Goal: Task Accomplishment & Management: Complete application form

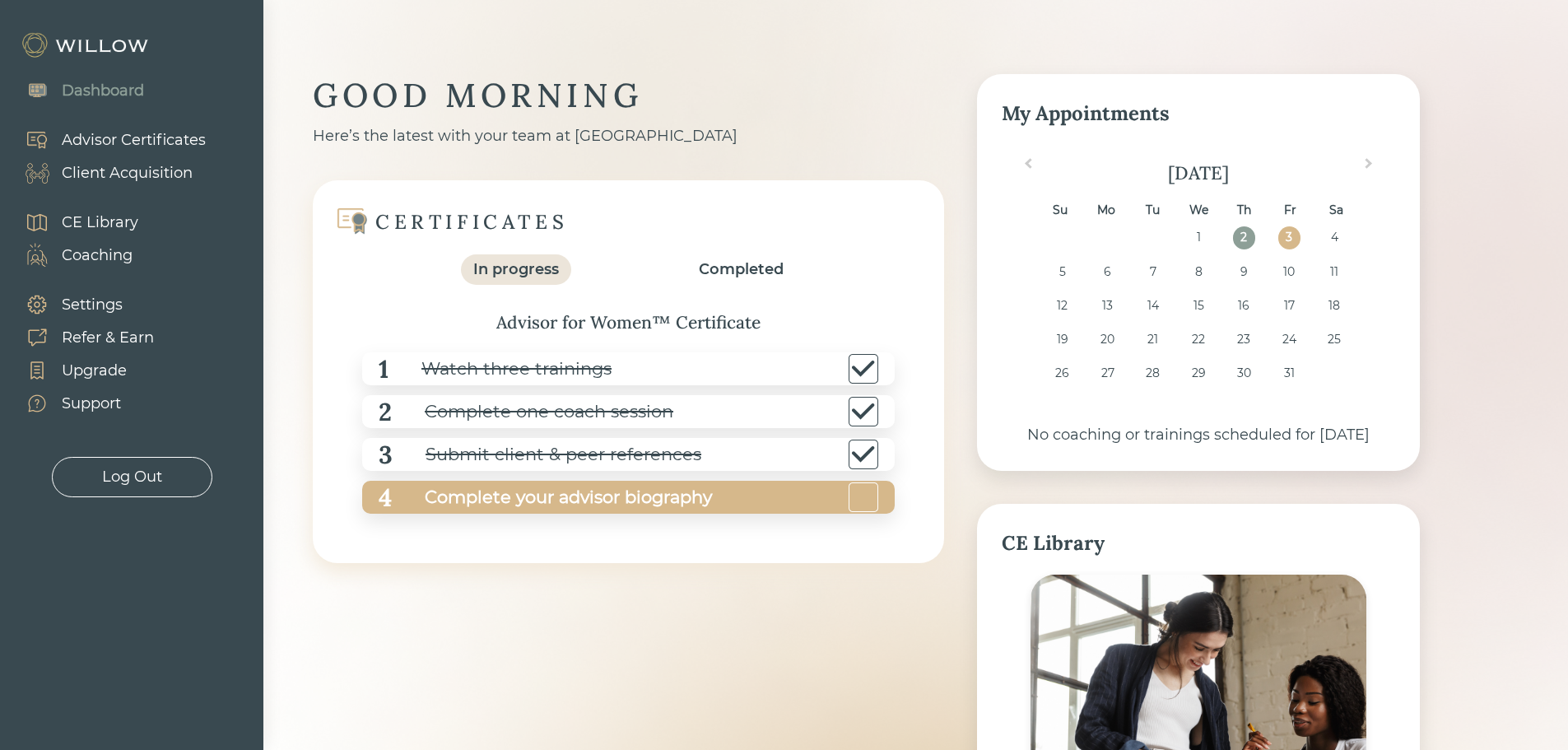
click at [640, 503] on div "Complete your advisor biography" at bounding box center [552, 497] width 320 height 37
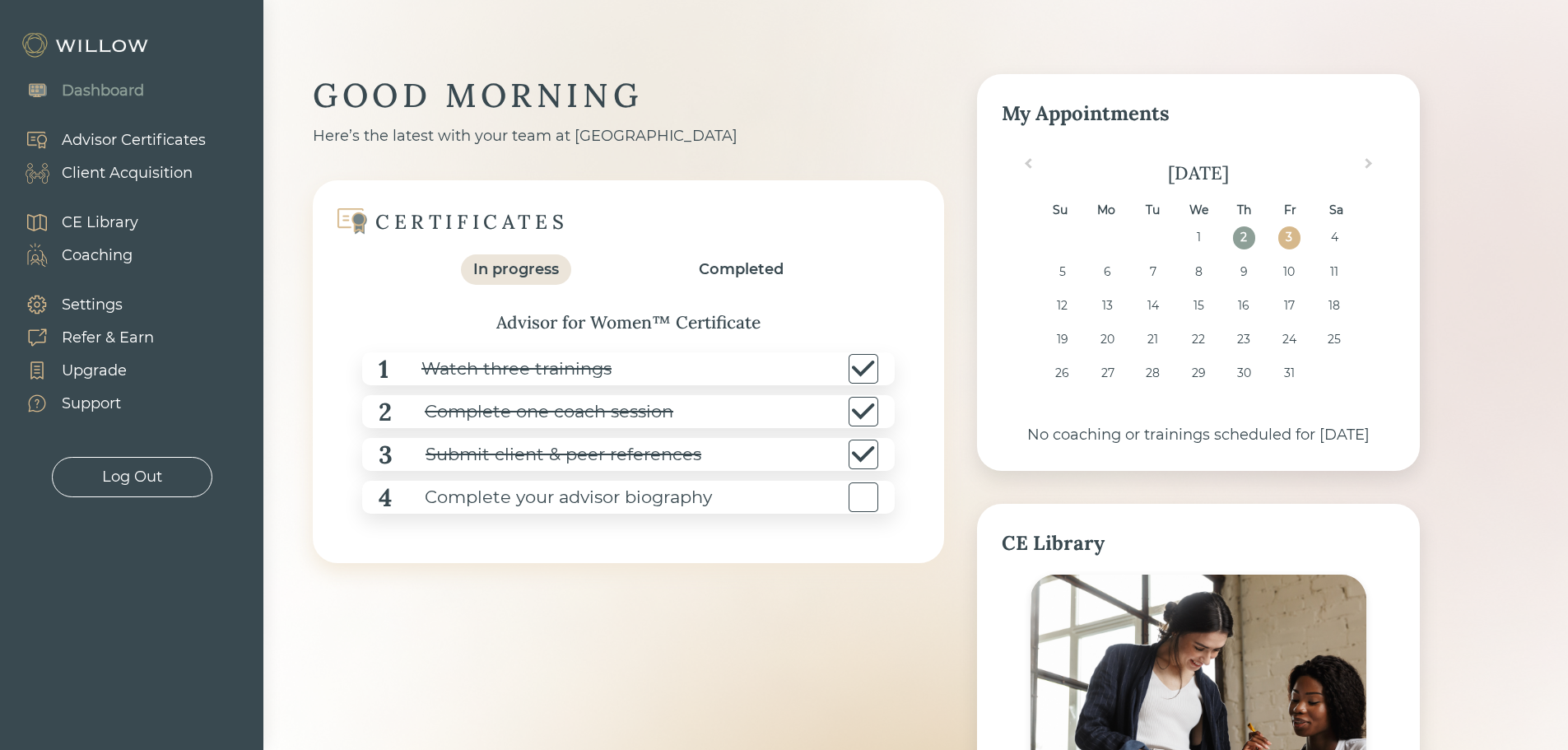
click at [106, 137] on div "Advisor Certificates" at bounding box center [133, 140] width 144 height 22
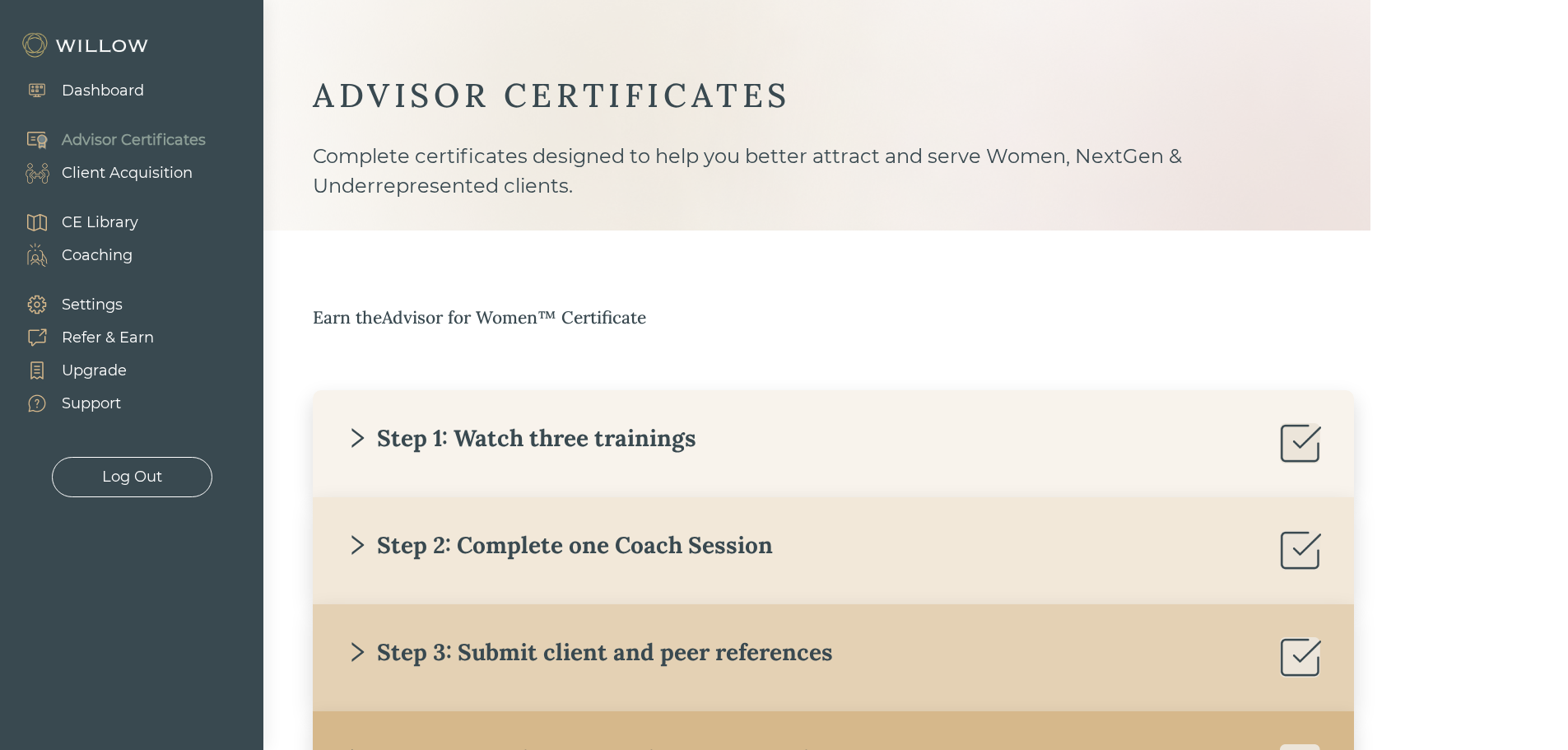
click at [93, 86] on div "Dashboard" at bounding box center [102, 91] width 83 height 22
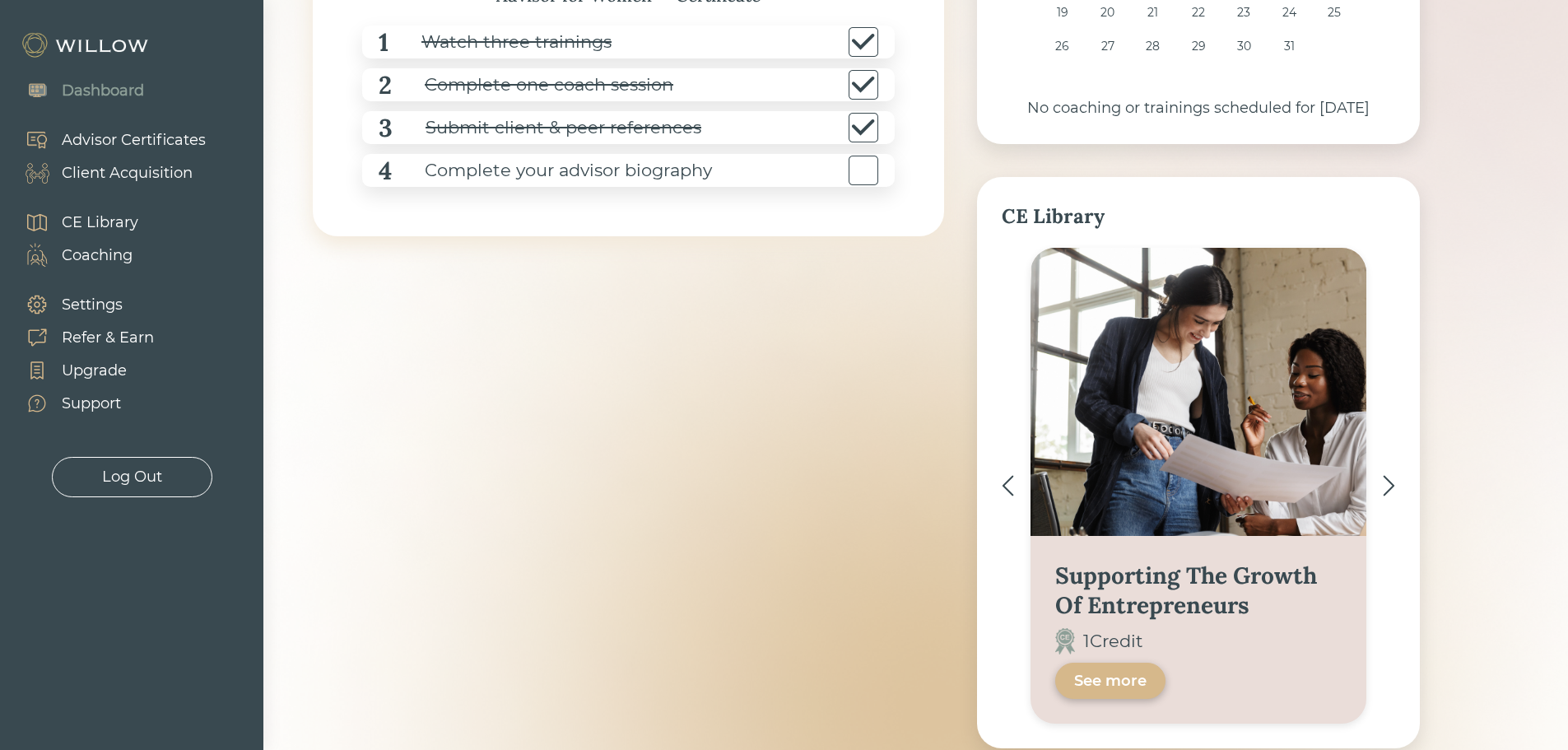
scroll to position [329, 0]
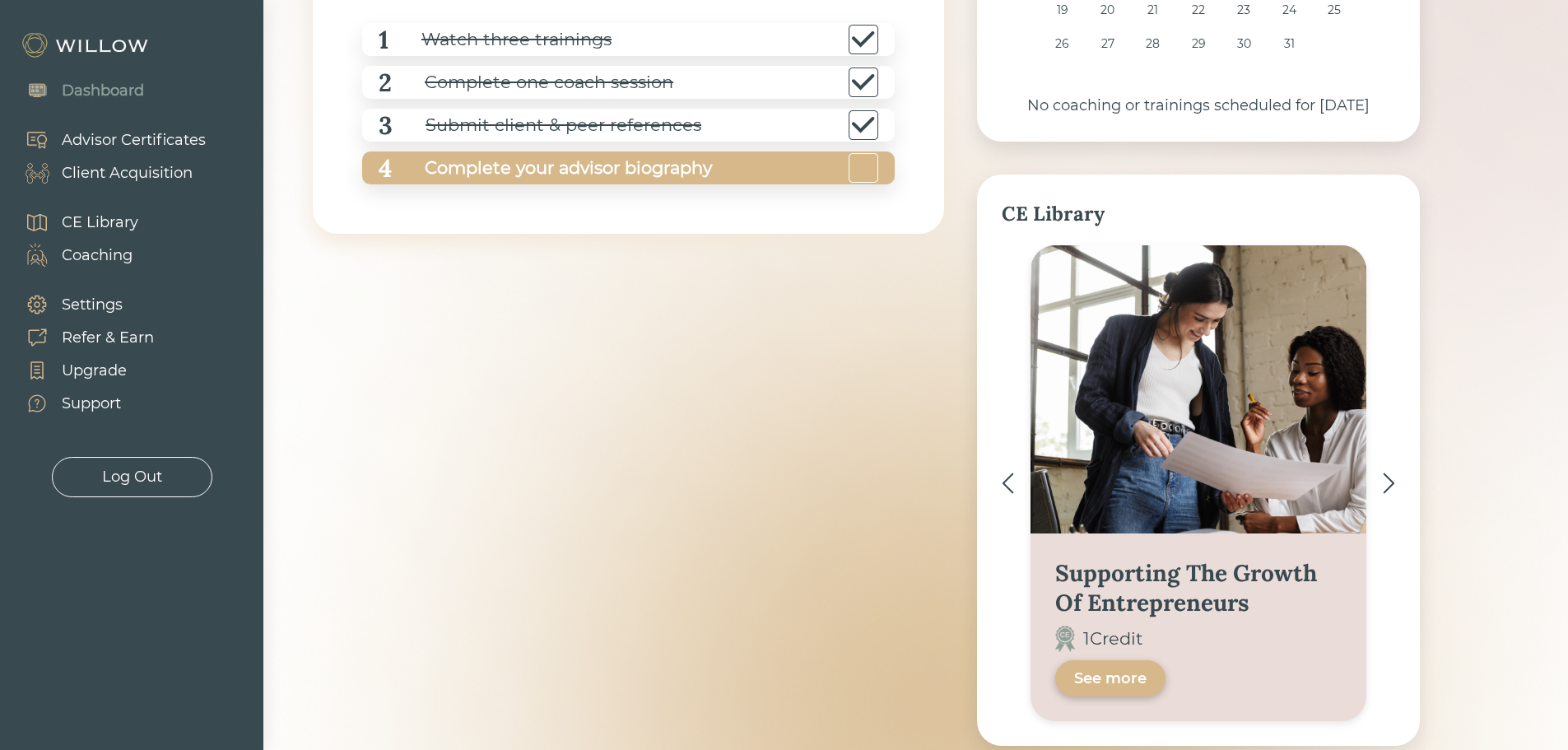
click at [616, 179] on div "Complete your advisor biography" at bounding box center [552, 168] width 320 height 37
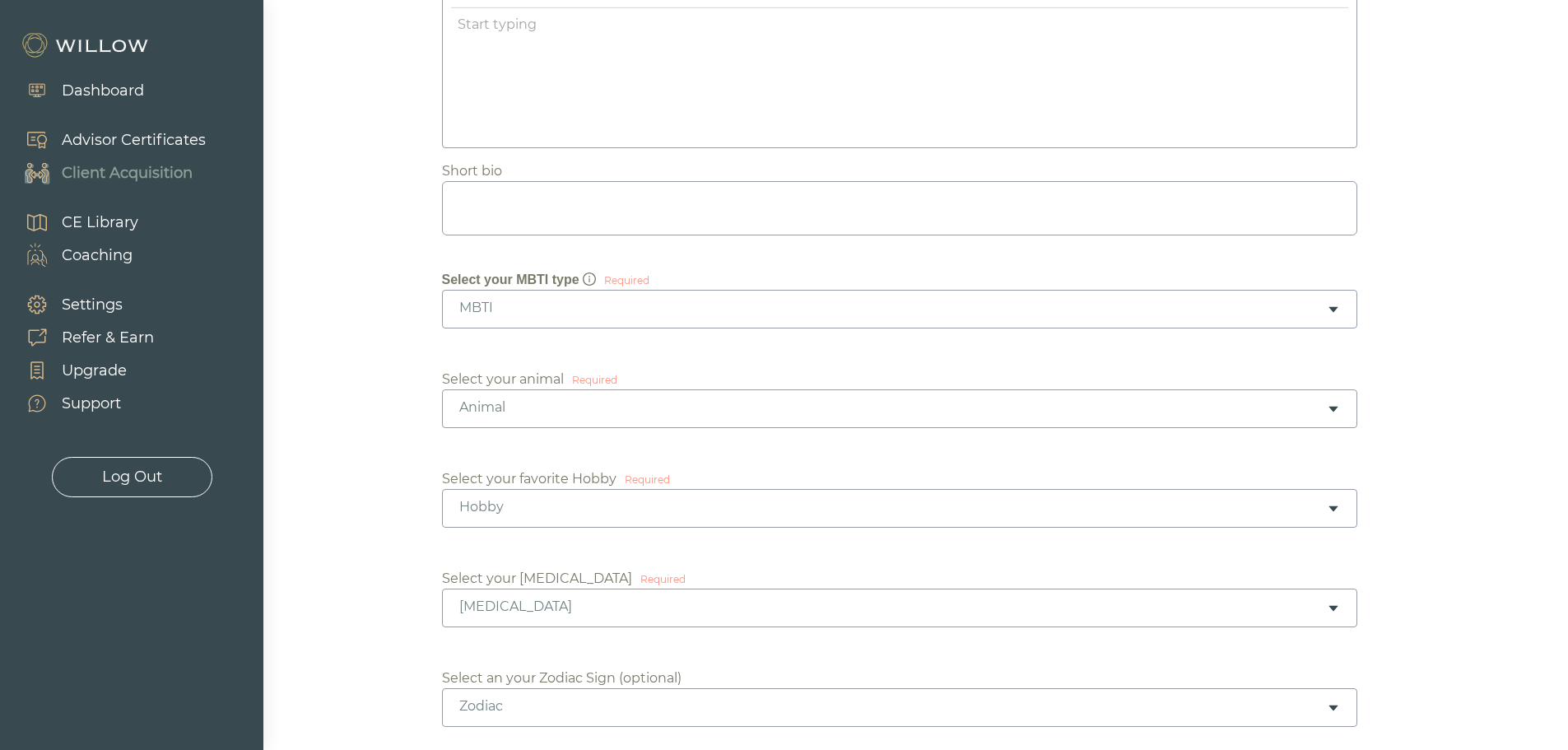
scroll to position [329, 0]
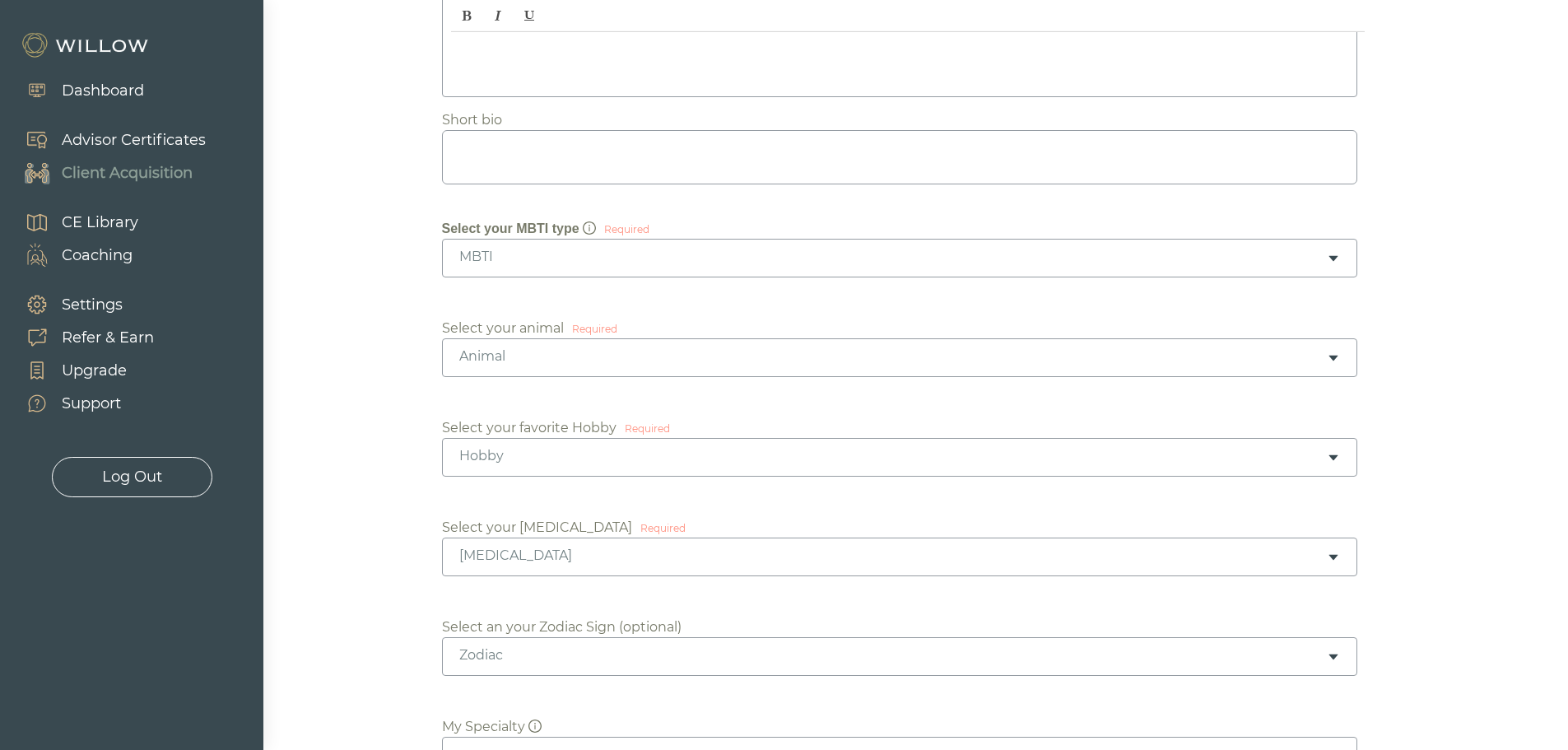
click at [1340, 262] on div "MBTI" at bounding box center [900, 258] width 916 height 39
click at [1124, 224] on div "Select your MBTI type Required MBTI ISTJ ISFJ INFJ INTJ ISTP ISFP INFP INTP EST…" at bounding box center [916, 248] width 948 height 59
click at [551, 207] on link "quiz" at bounding box center [551, 206] width 26 height 17
click at [1326, 362] on icon "caret-down" at bounding box center [1333, 358] width 13 height 13
click at [600, 331] on div "Required" at bounding box center [594, 329] width 46 height 15
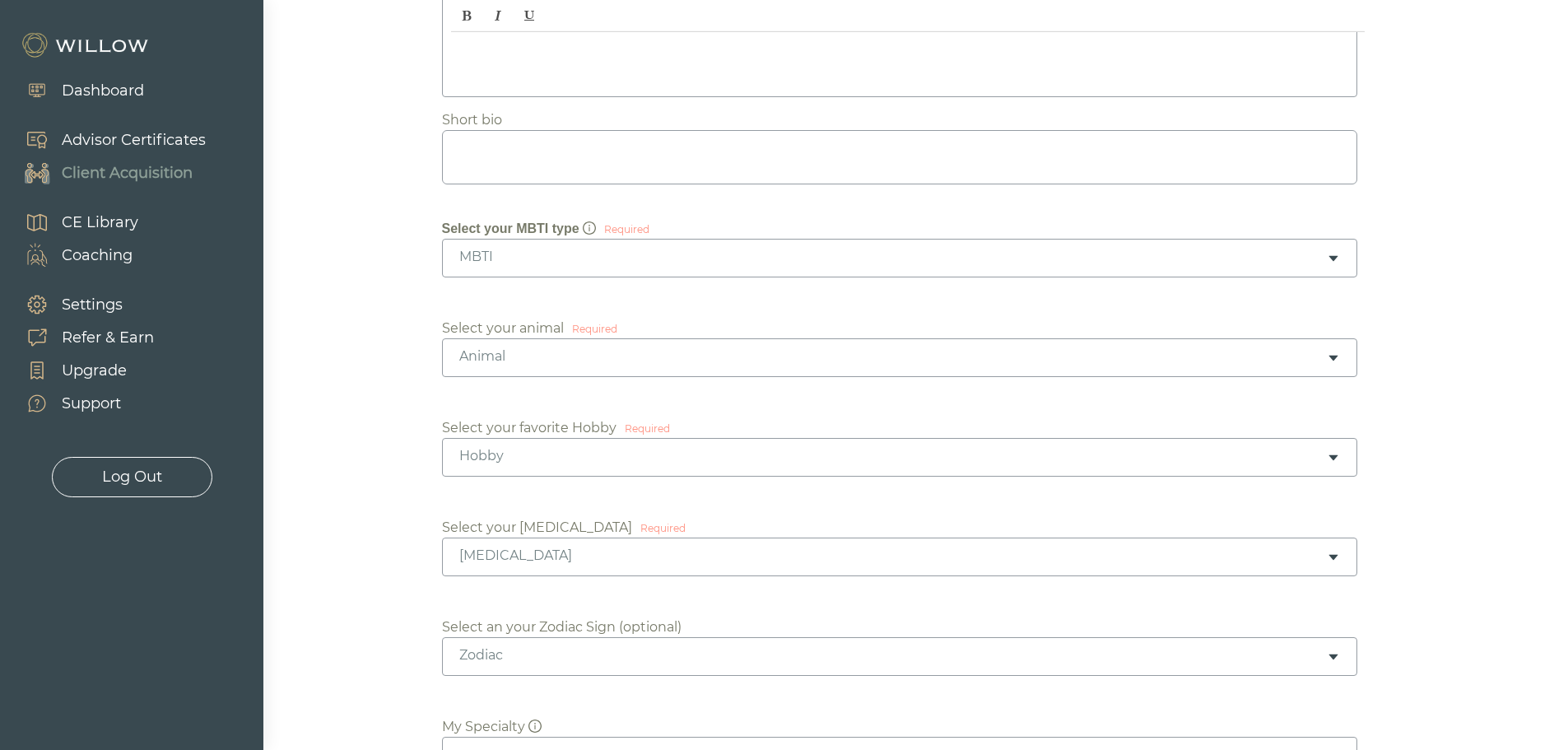
click at [543, 327] on div "Select your animal" at bounding box center [503, 328] width 122 height 20
click at [1327, 356] on icon "caret-down" at bounding box center [1333, 358] width 13 height 13
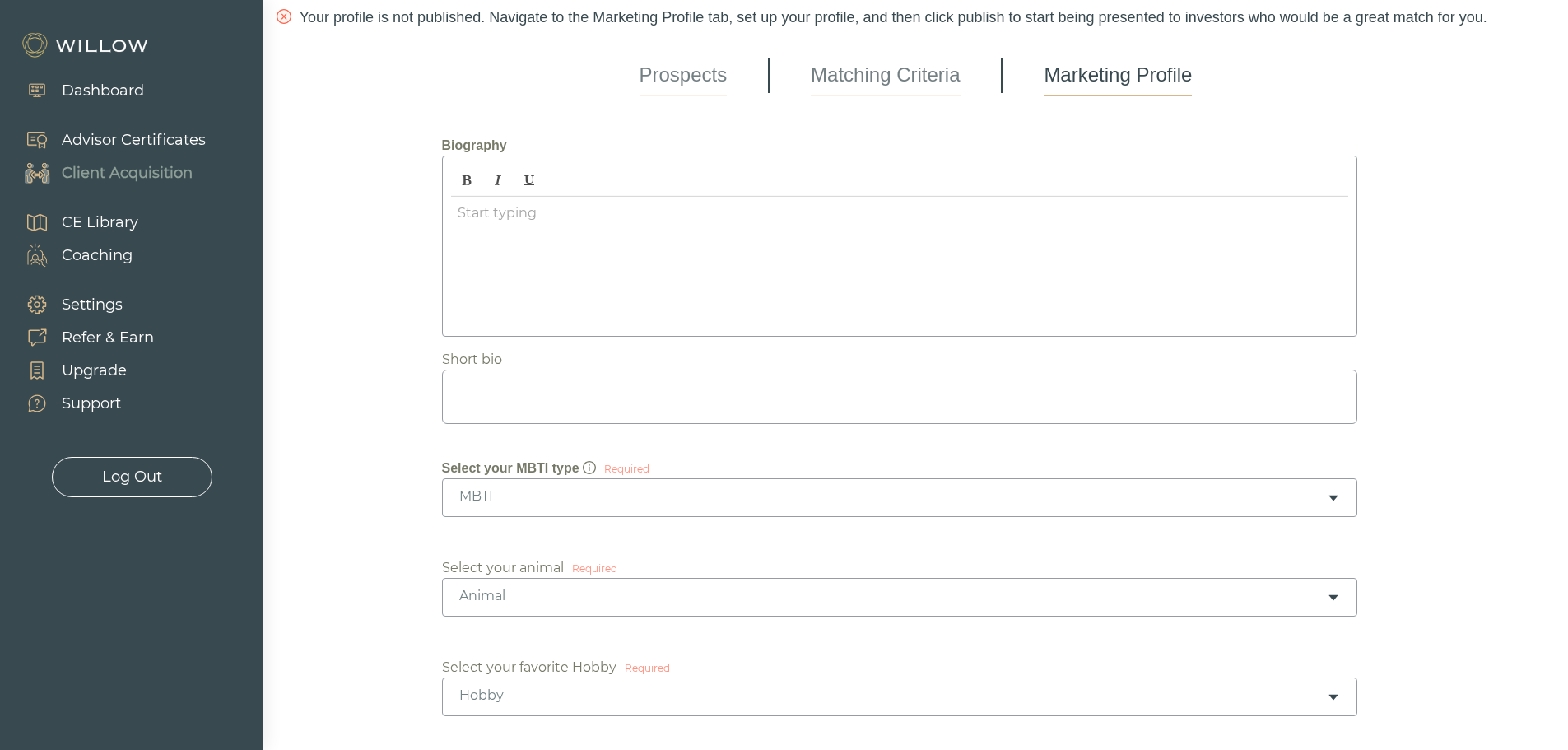
scroll to position [164, 0]
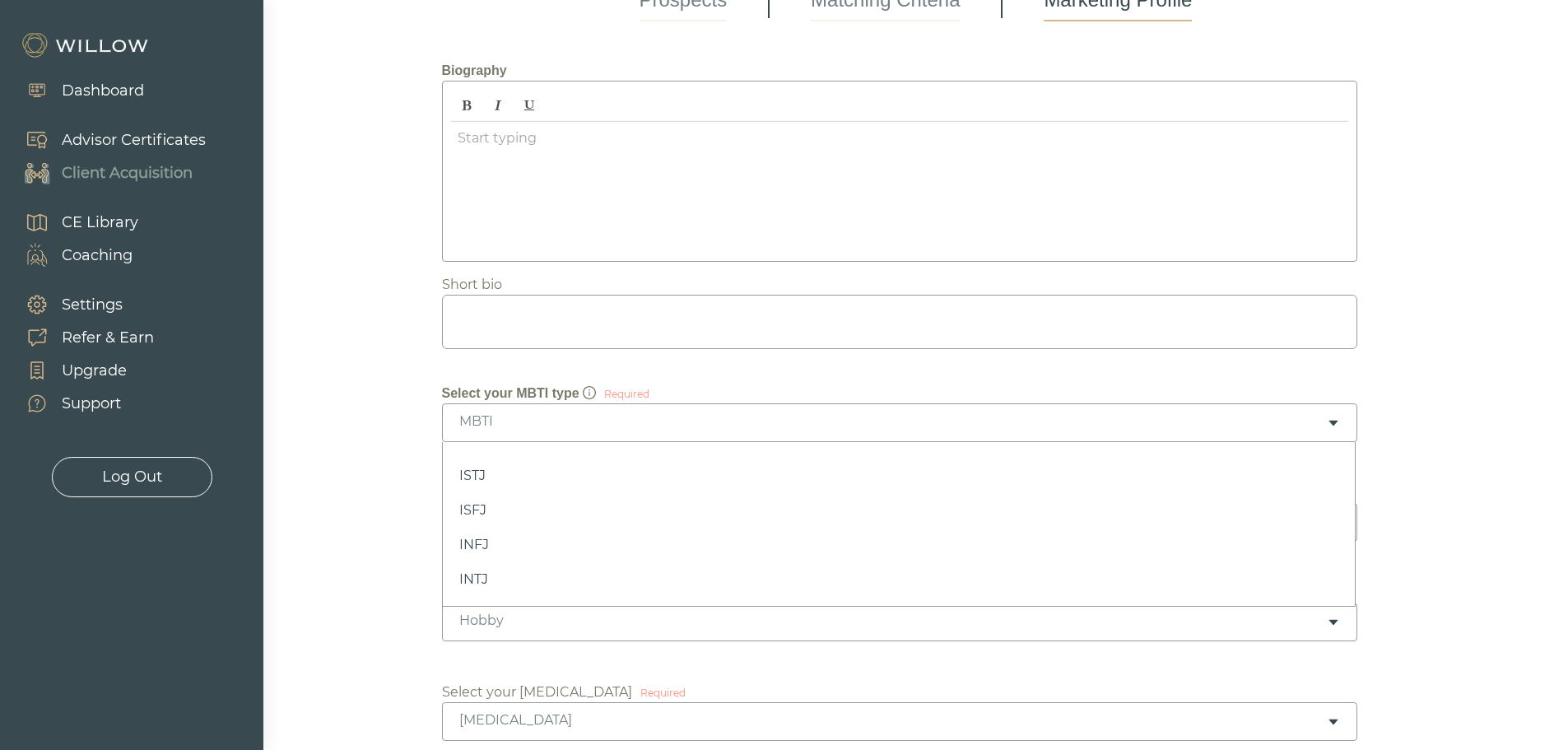
click at [1324, 426] on div "MBTI" at bounding box center [892, 421] width 867 height 18
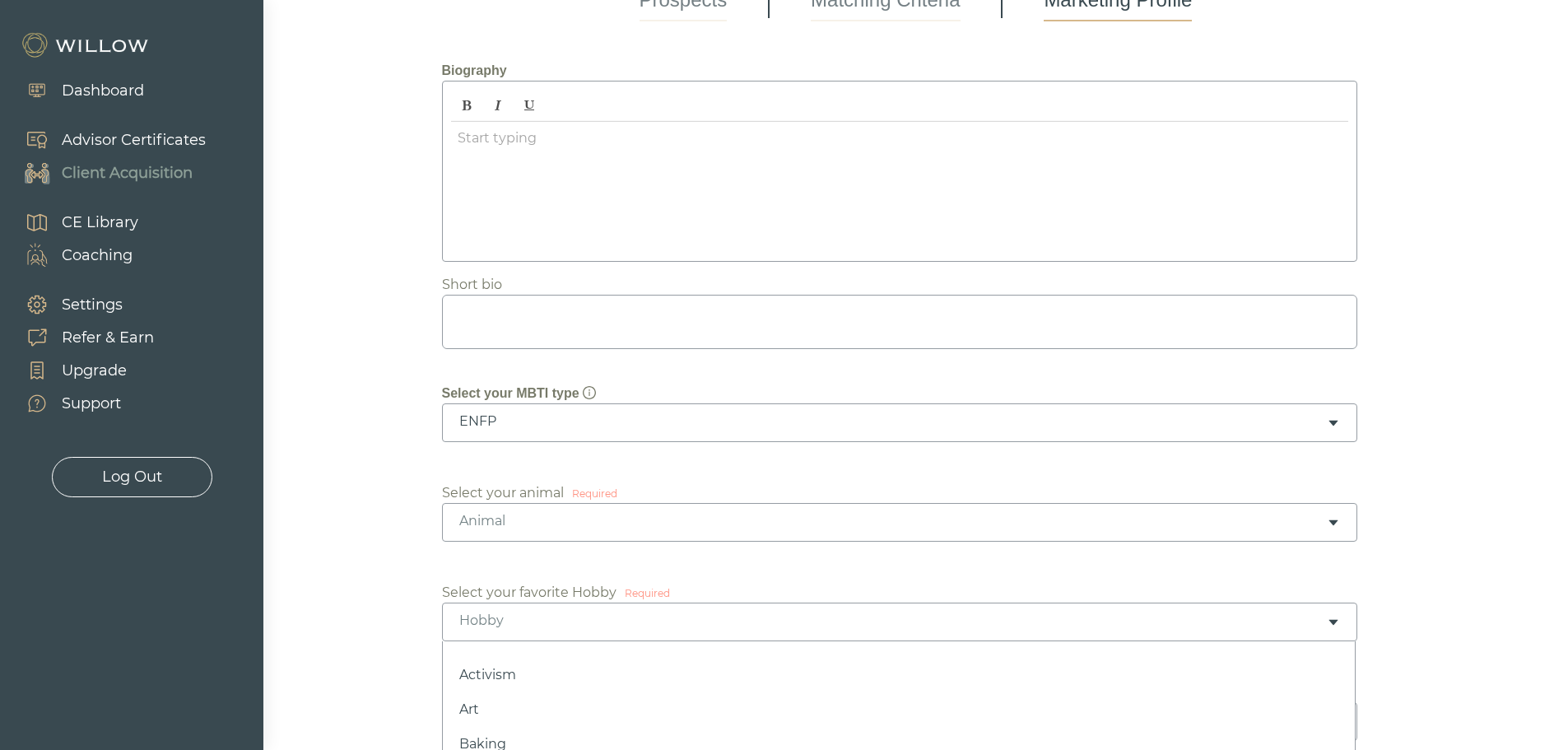
click at [1328, 624] on icon "caret-down" at bounding box center [1333, 622] width 13 height 13
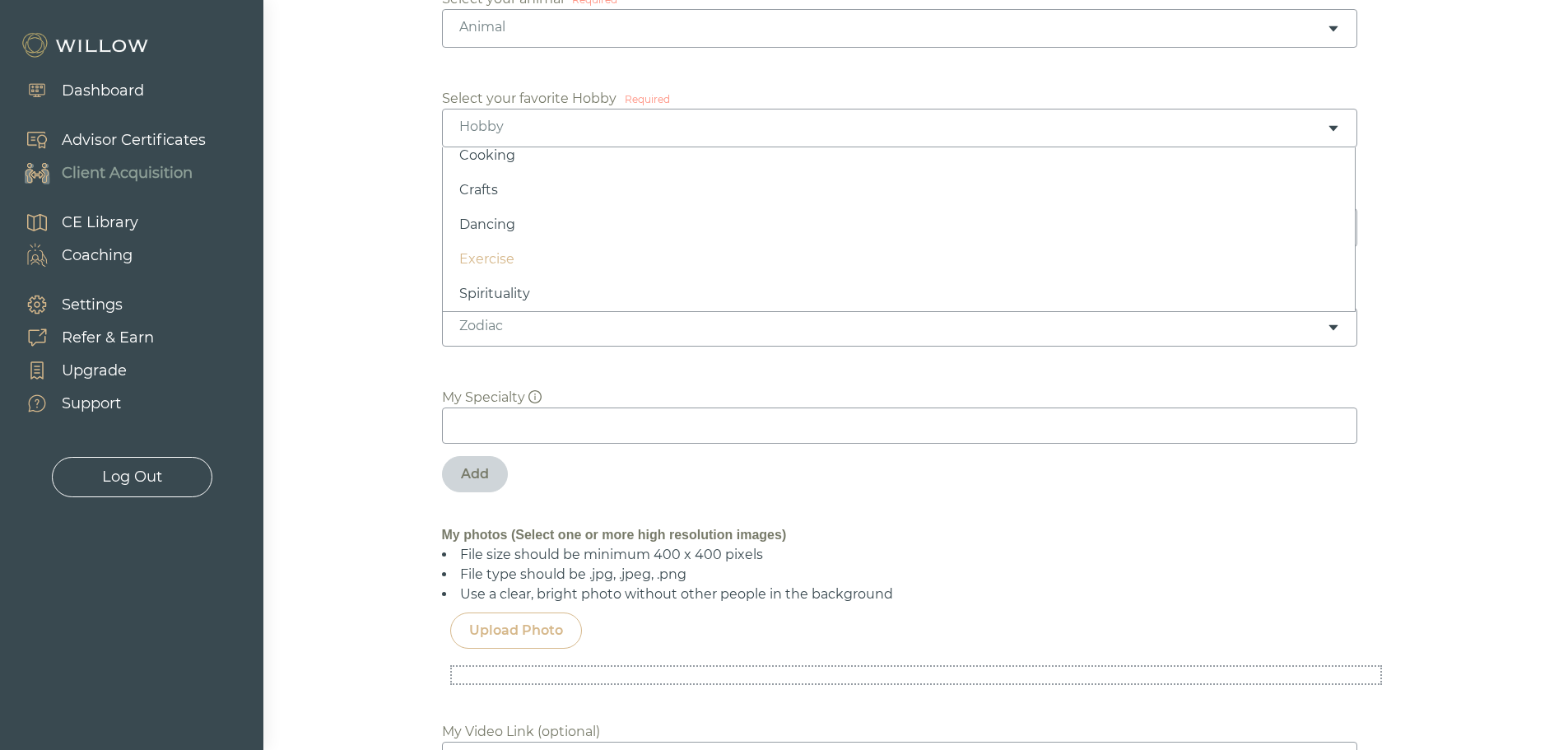
scroll to position [164, 0]
click at [578, 333] on div "Zodiac" at bounding box center [892, 325] width 867 height 18
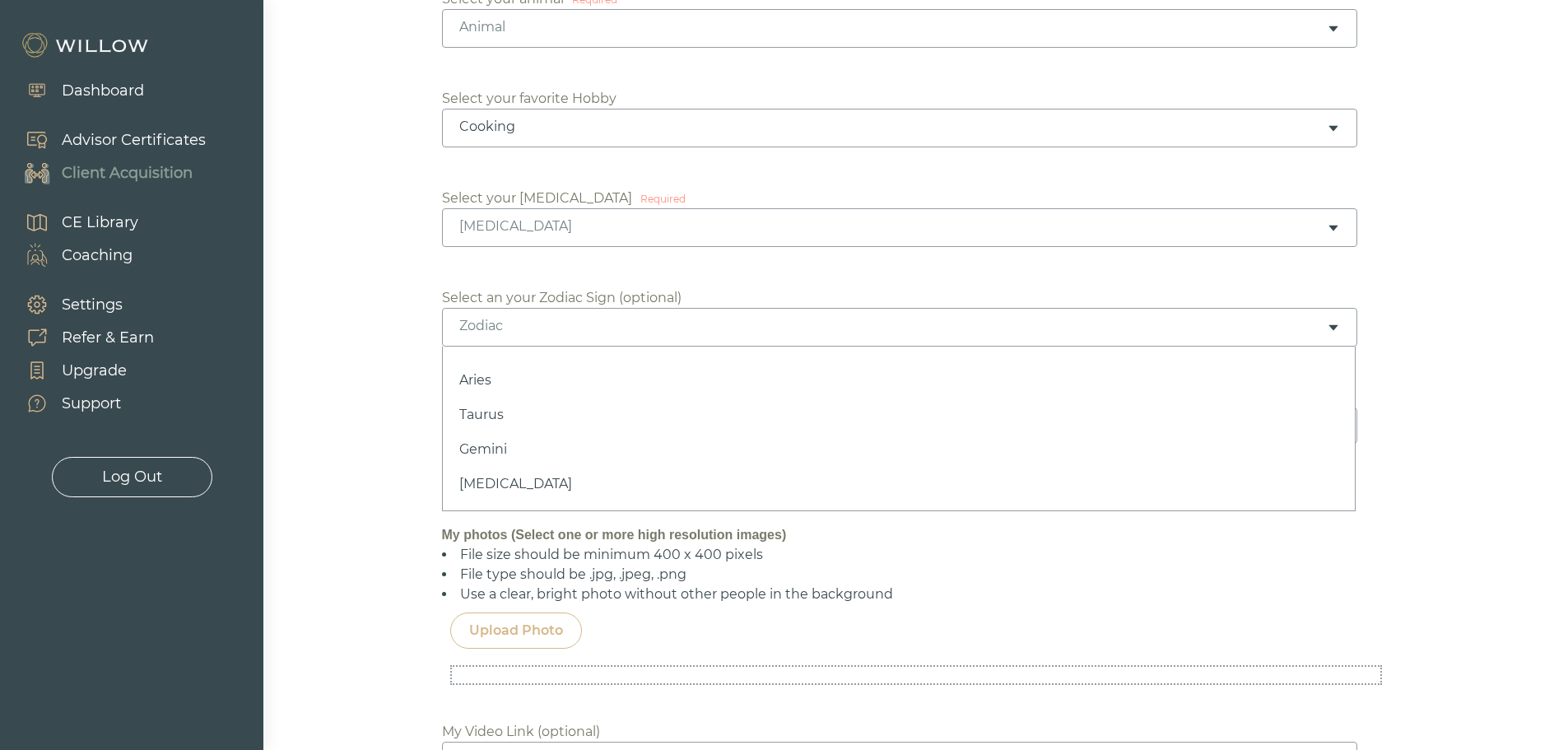
click at [643, 124] on div "Cooking" at bounding box center [892, 126] width 867 height 18
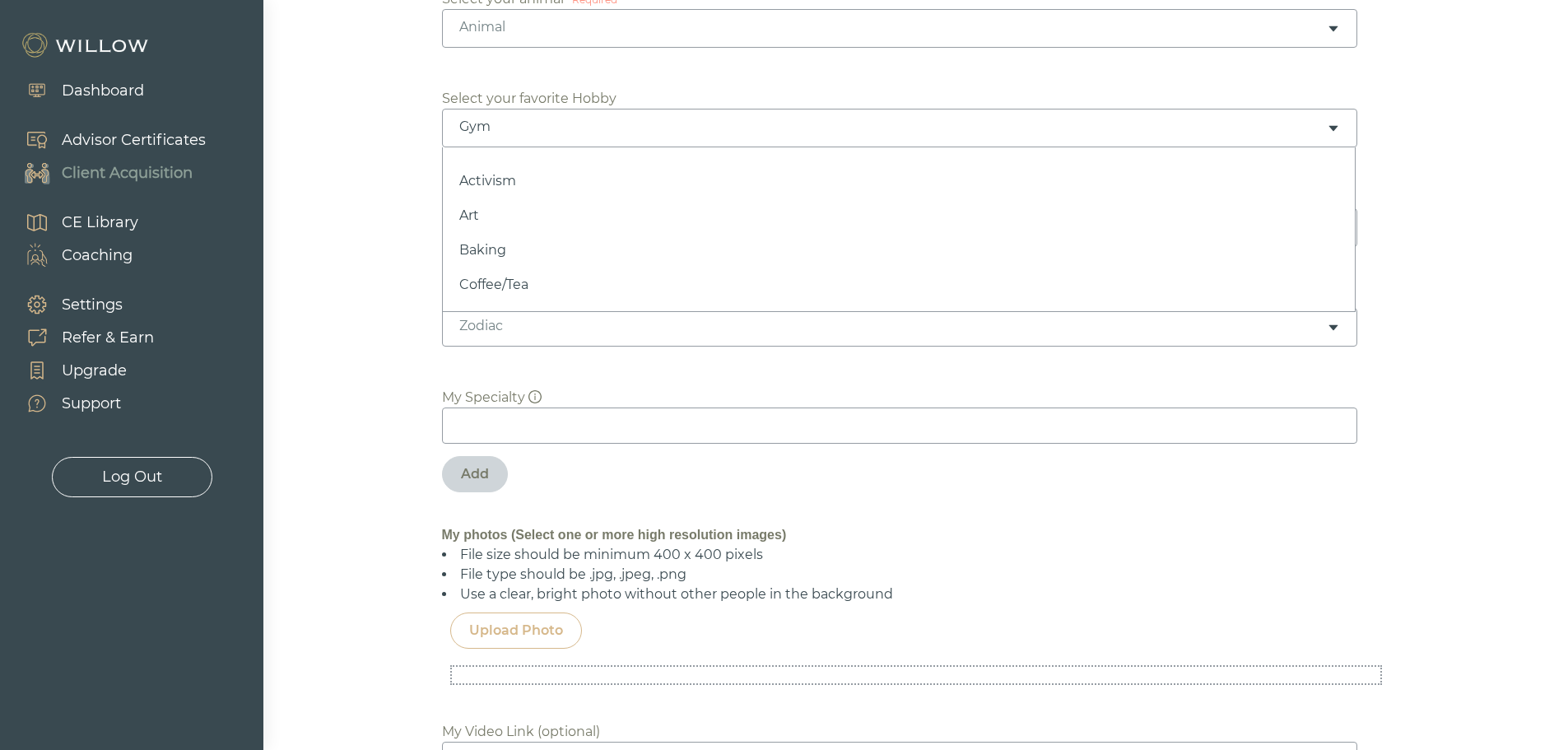
click at [1337, 132] on icon "caret-down" at bounding box center [1333, 128] width 13 height 13
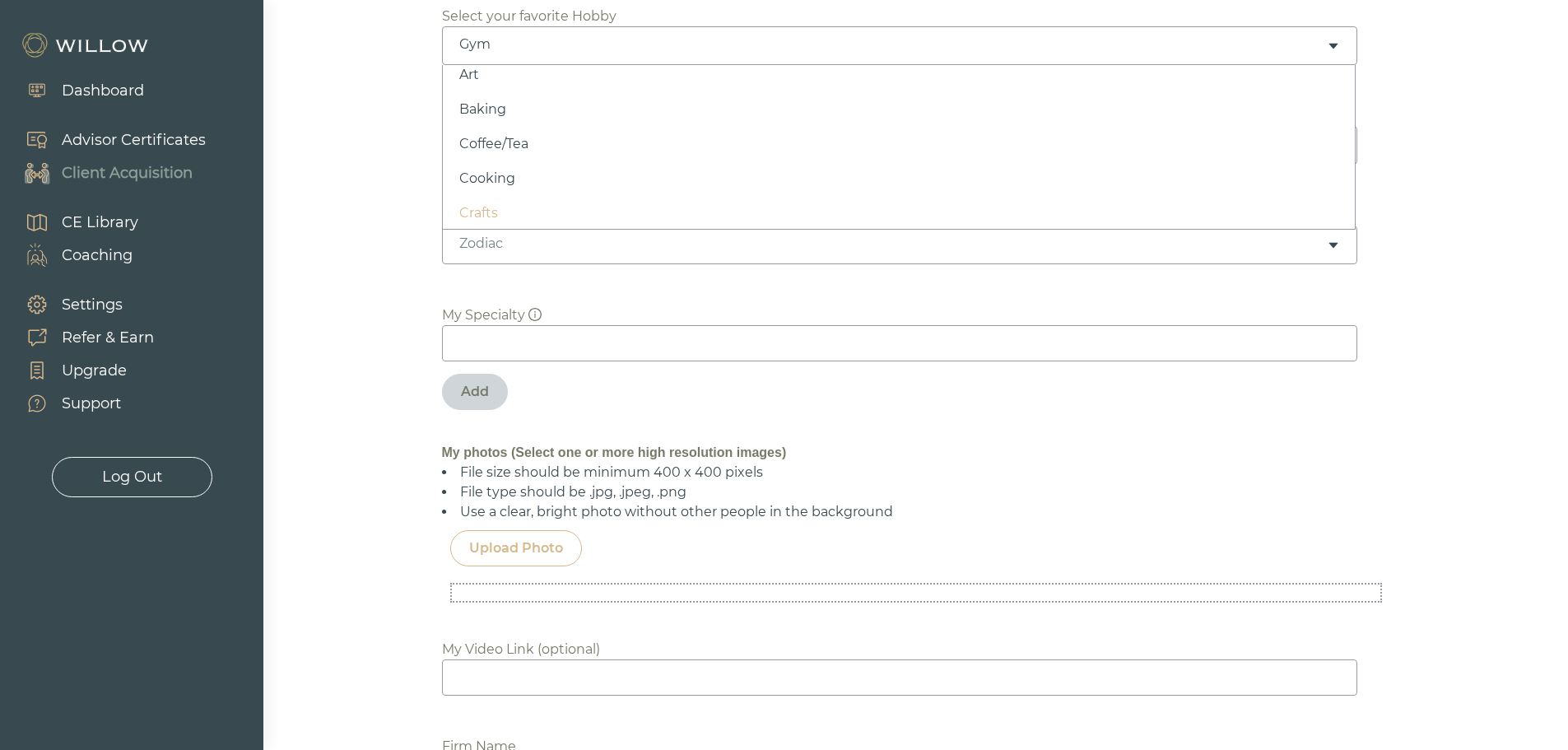
scroll to position [83, 0]
click at [1336, 145] on icon "caret-down" at bounding box center [1333, 146] width 9 height 6
click at [1334, 251] on icon "caret-down" at bounding box center [1333, 245] width 13 height 13
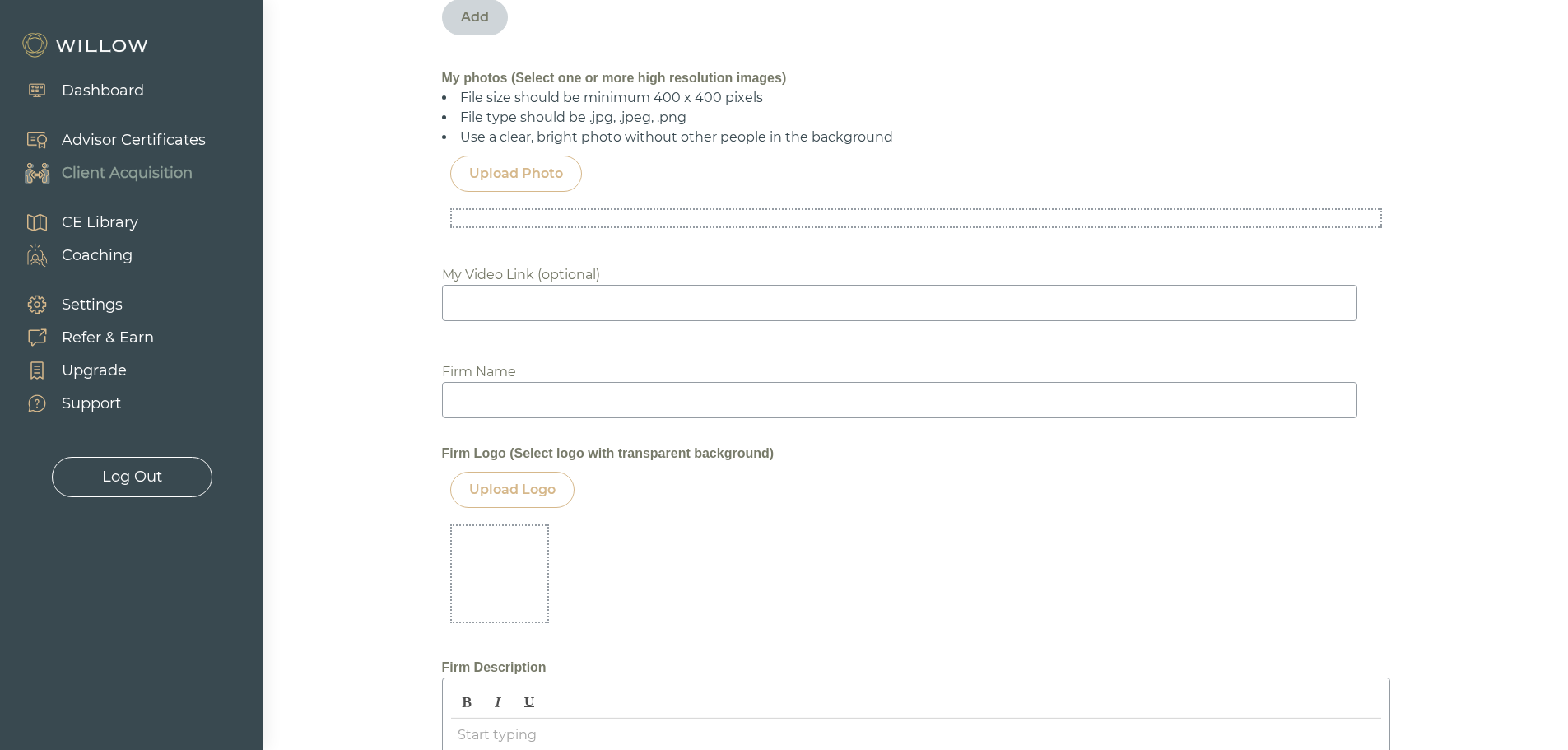
scroll to position [1152, 0]
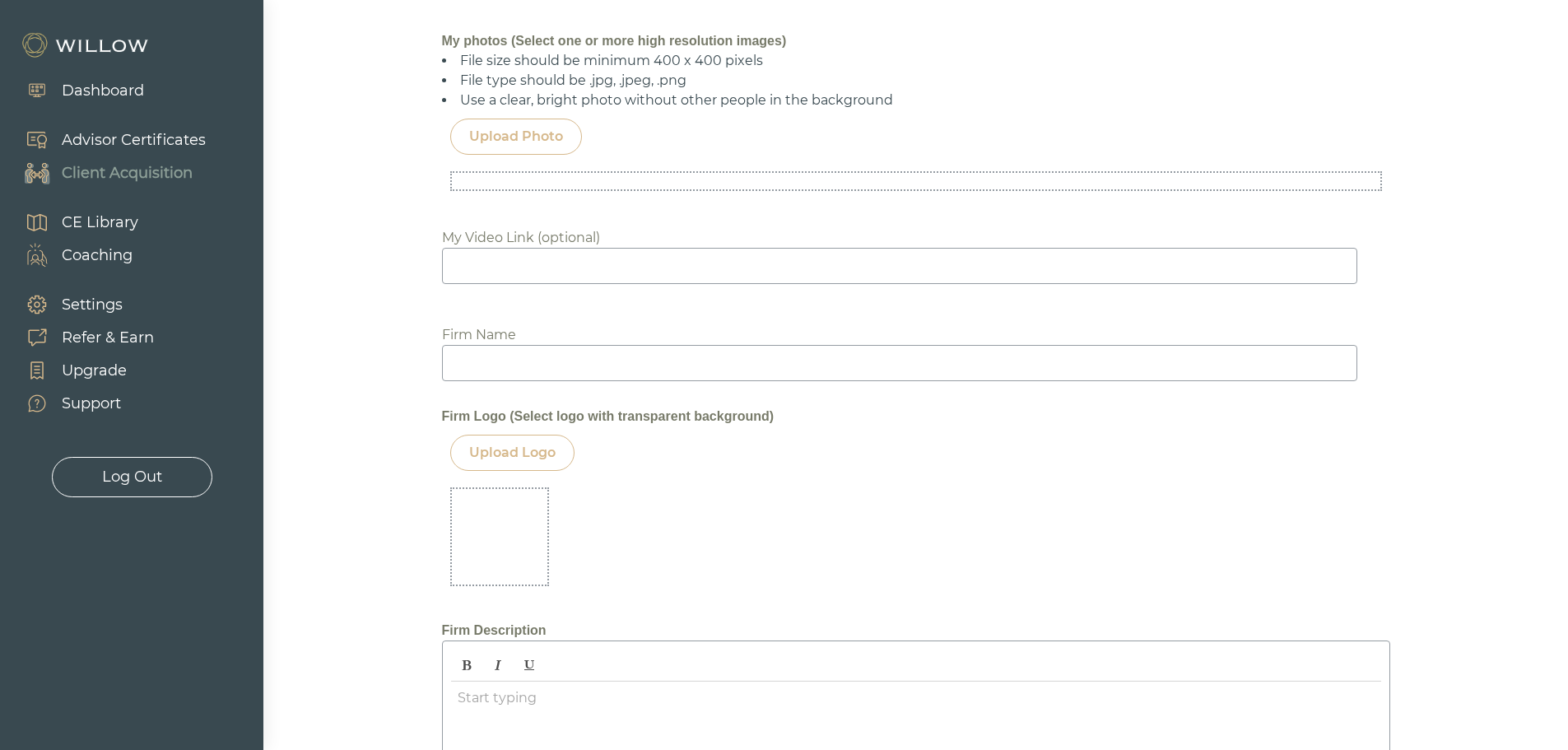
click at [484, 355] on input at bounding box center [900, 362] width 916 height 36
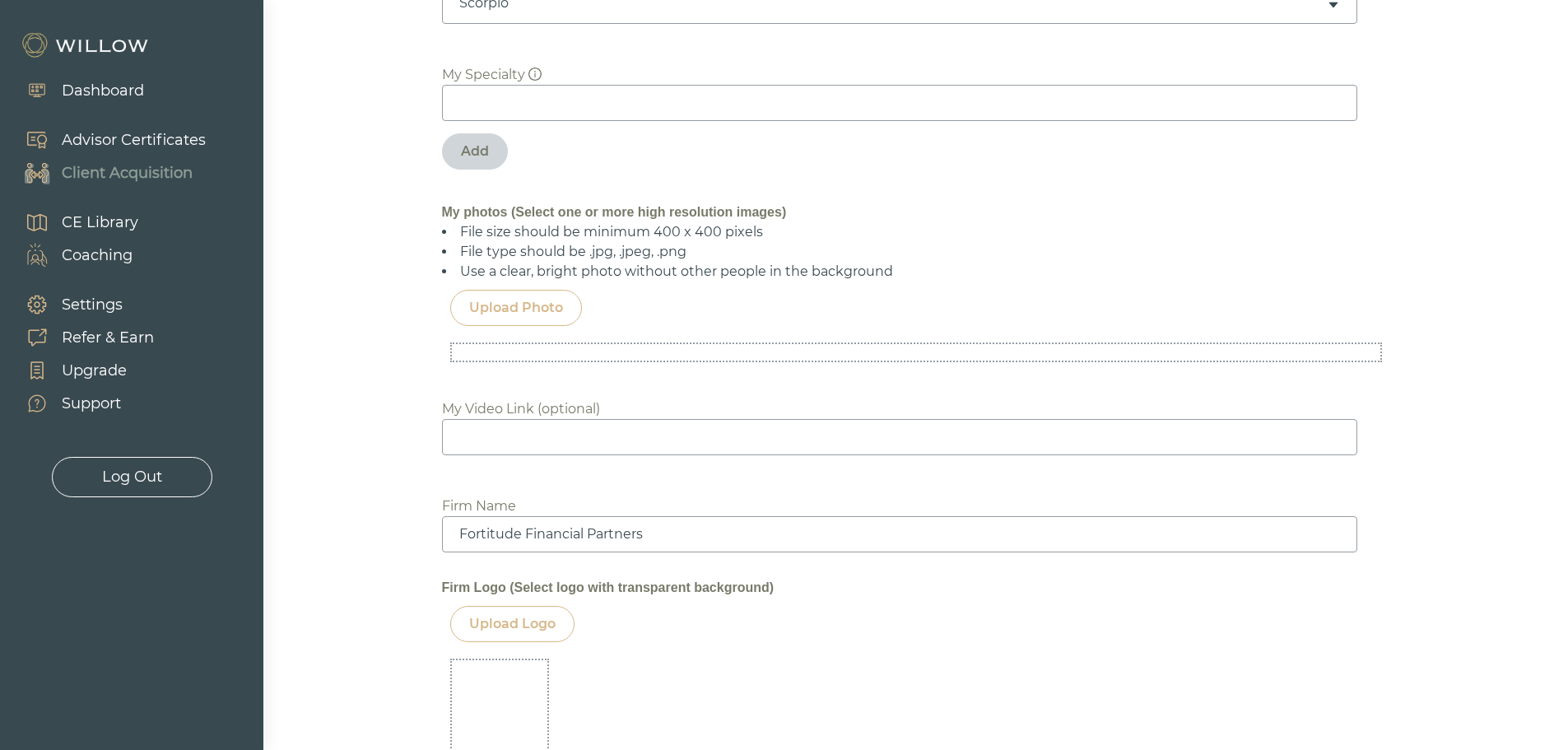
scroll to position [988, 0]
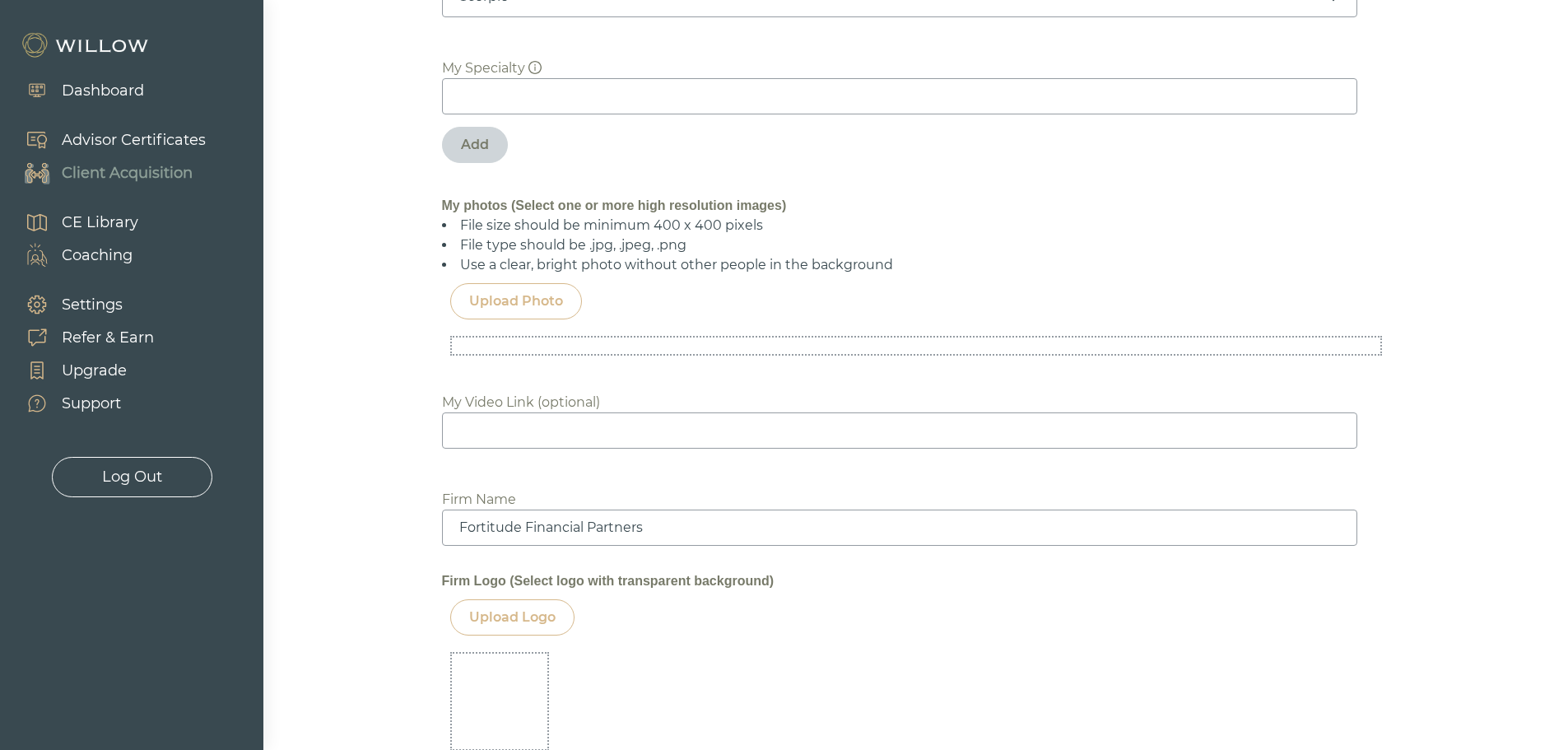
type input "Fortitude Financial Partners"
click at [518, 306] on div "Upload Photo" at bounding box center [516, 300] width 94 height 20
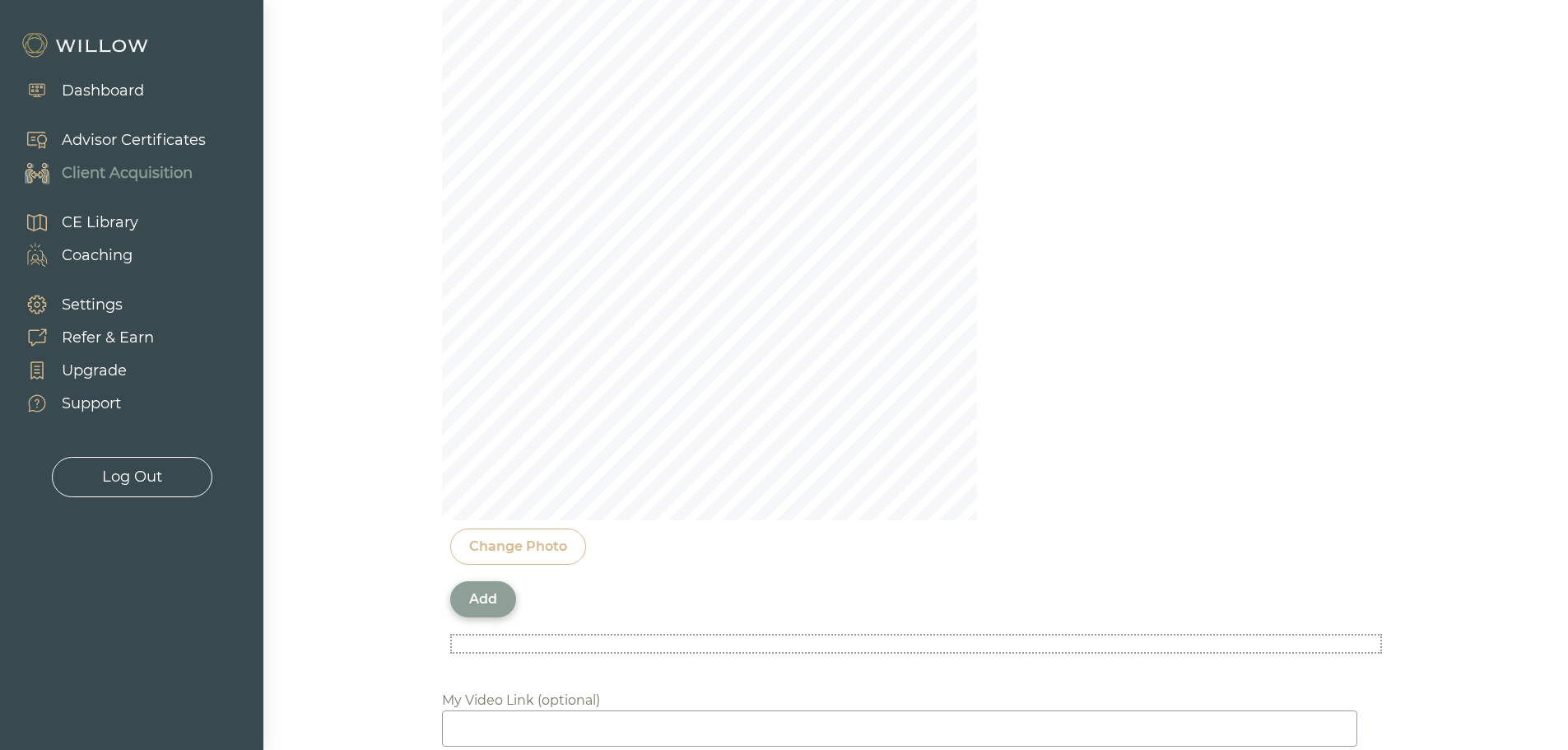
scroll to position [1234, 0]
click at [490, 586] on div "Add" at bounding box center [483, 582] width 28 height 20
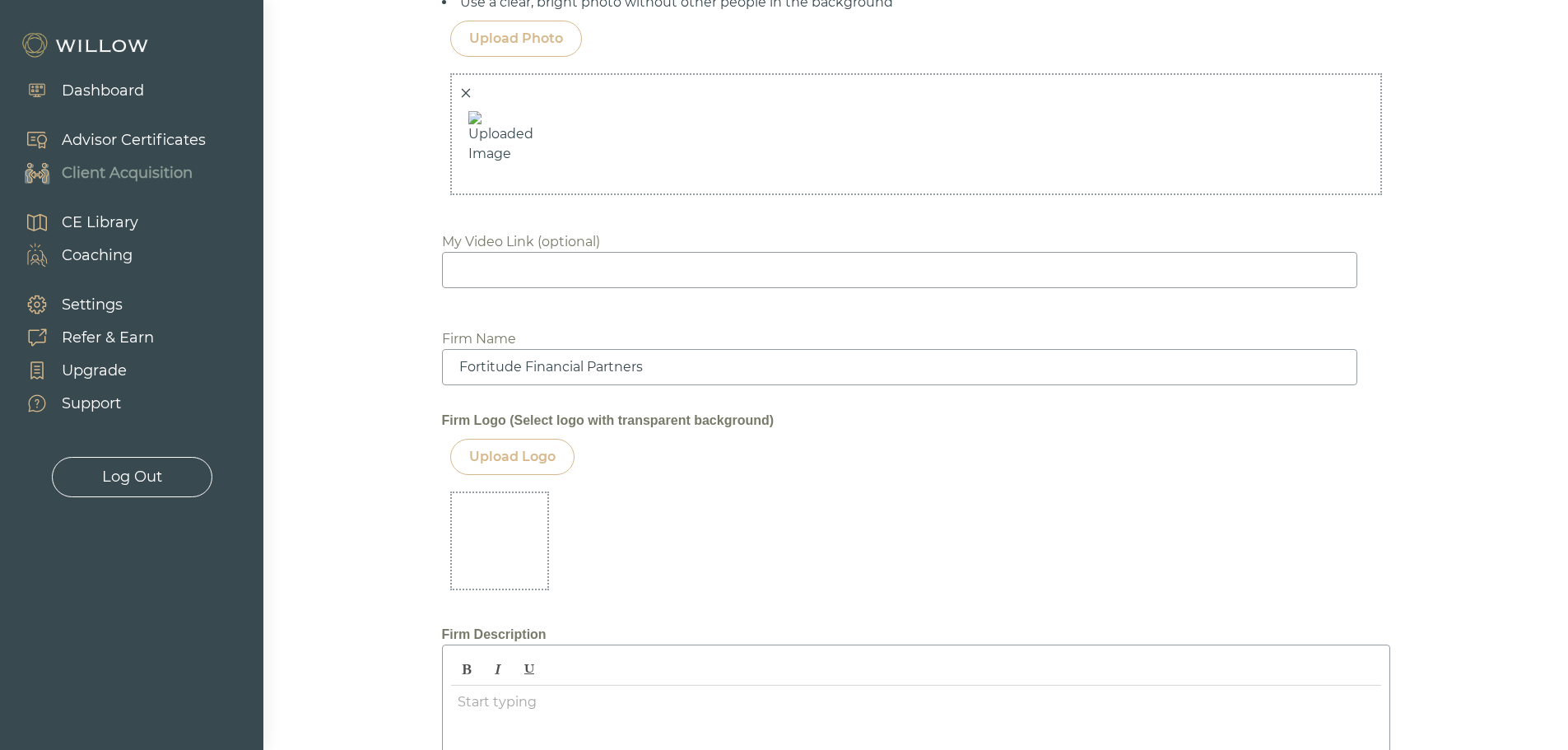
scroll to position [1253, 0]
click at [510, 460] on div "Upload Logo" at bounding box center [512, 454] width 86 height 20
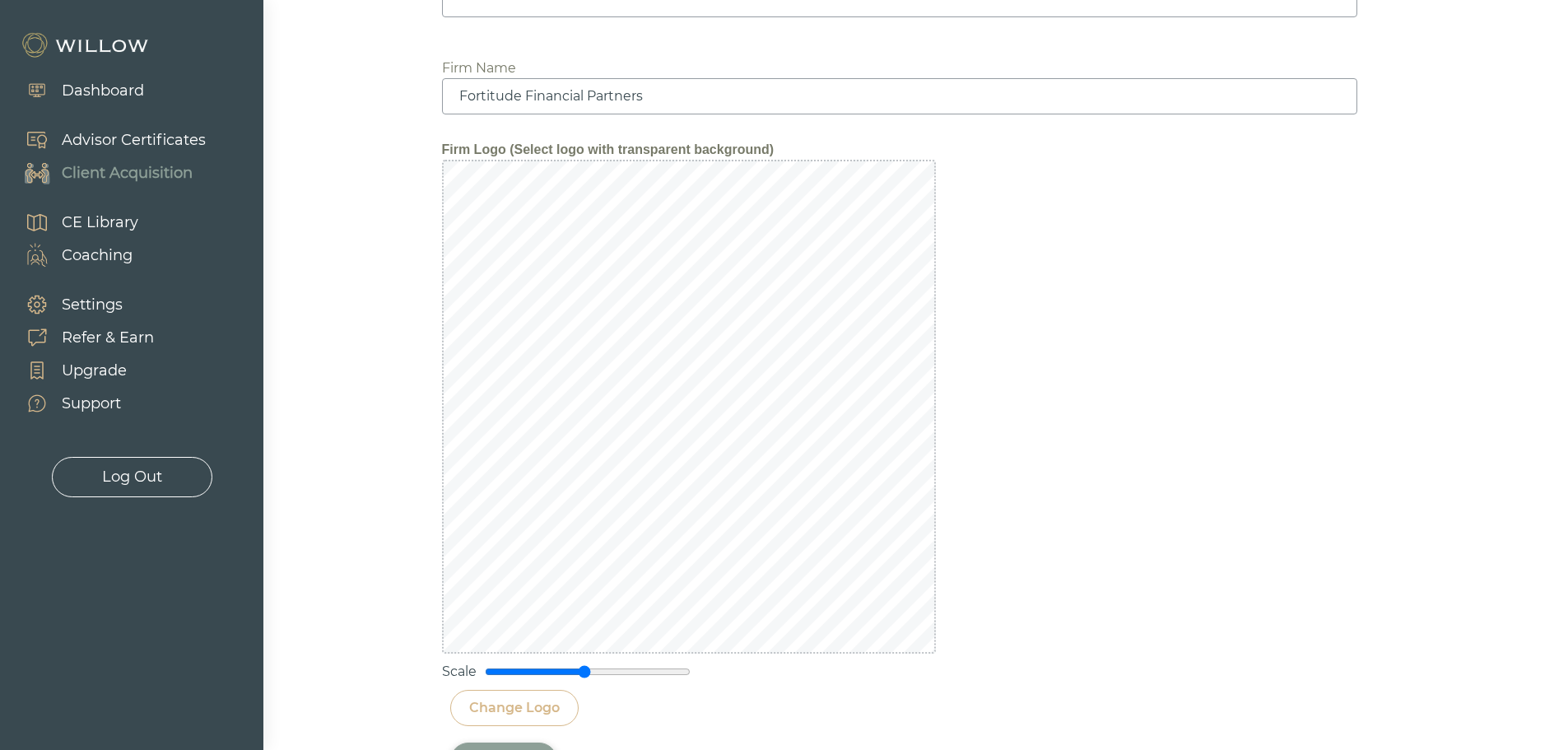
scroll to position [1582, 0]
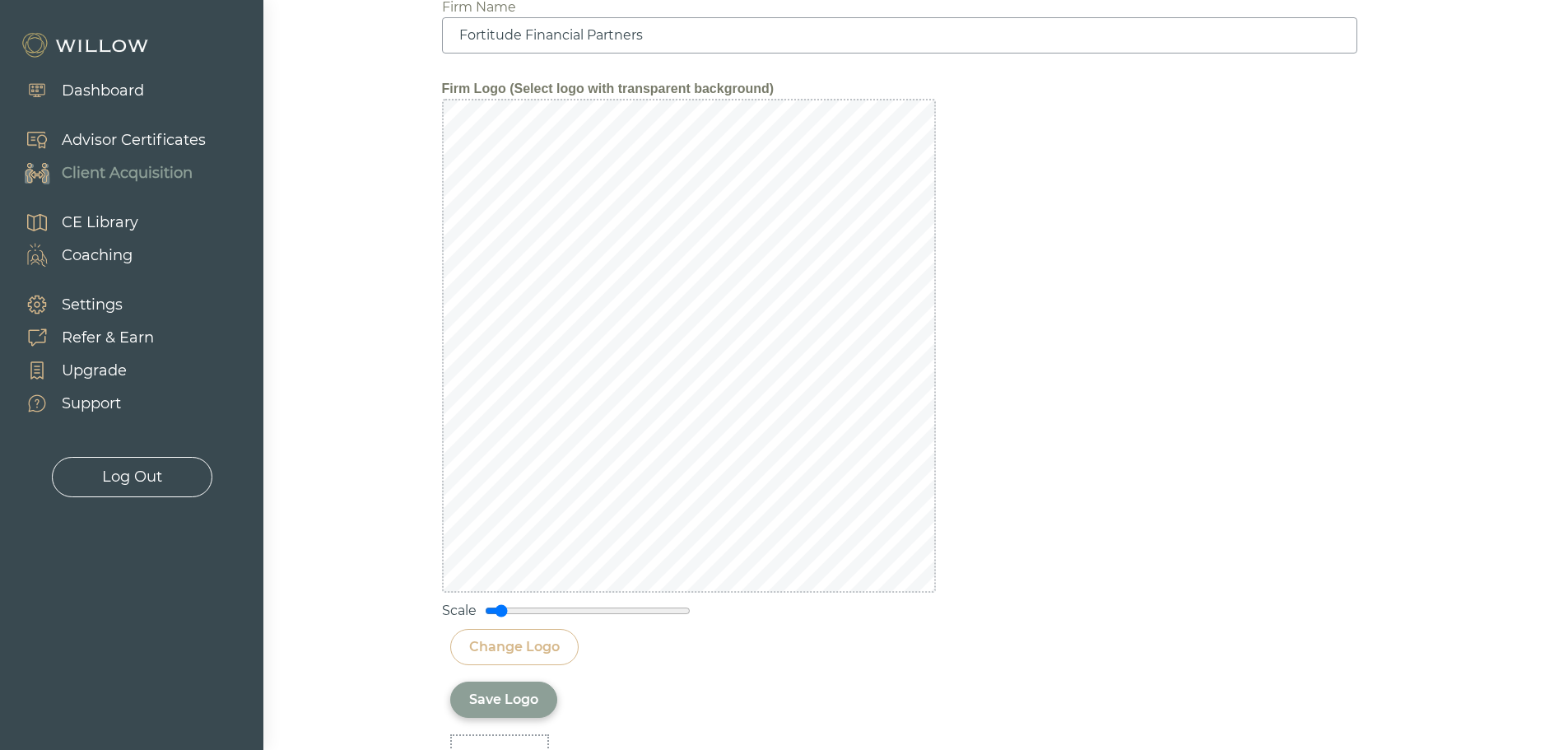
drag, startPoint x: 584, startPoint y: 610, endPoint x: 502, endPoint y: 605, distance: 82.2
type input "0.15"
click at [502, 605] on input "range" at bounding box center [587, 611] width 205 height 13
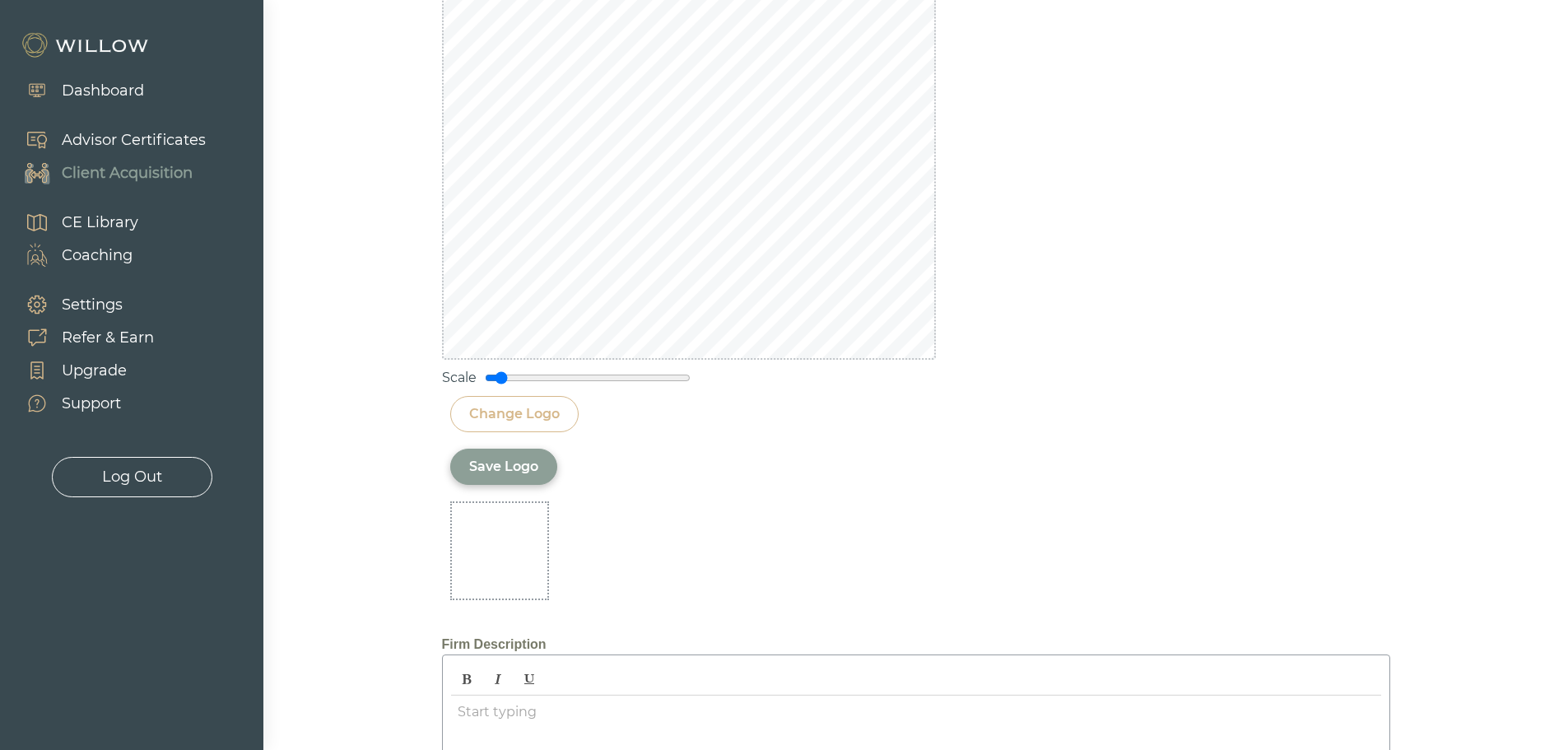
scroll to position [1829, 0]
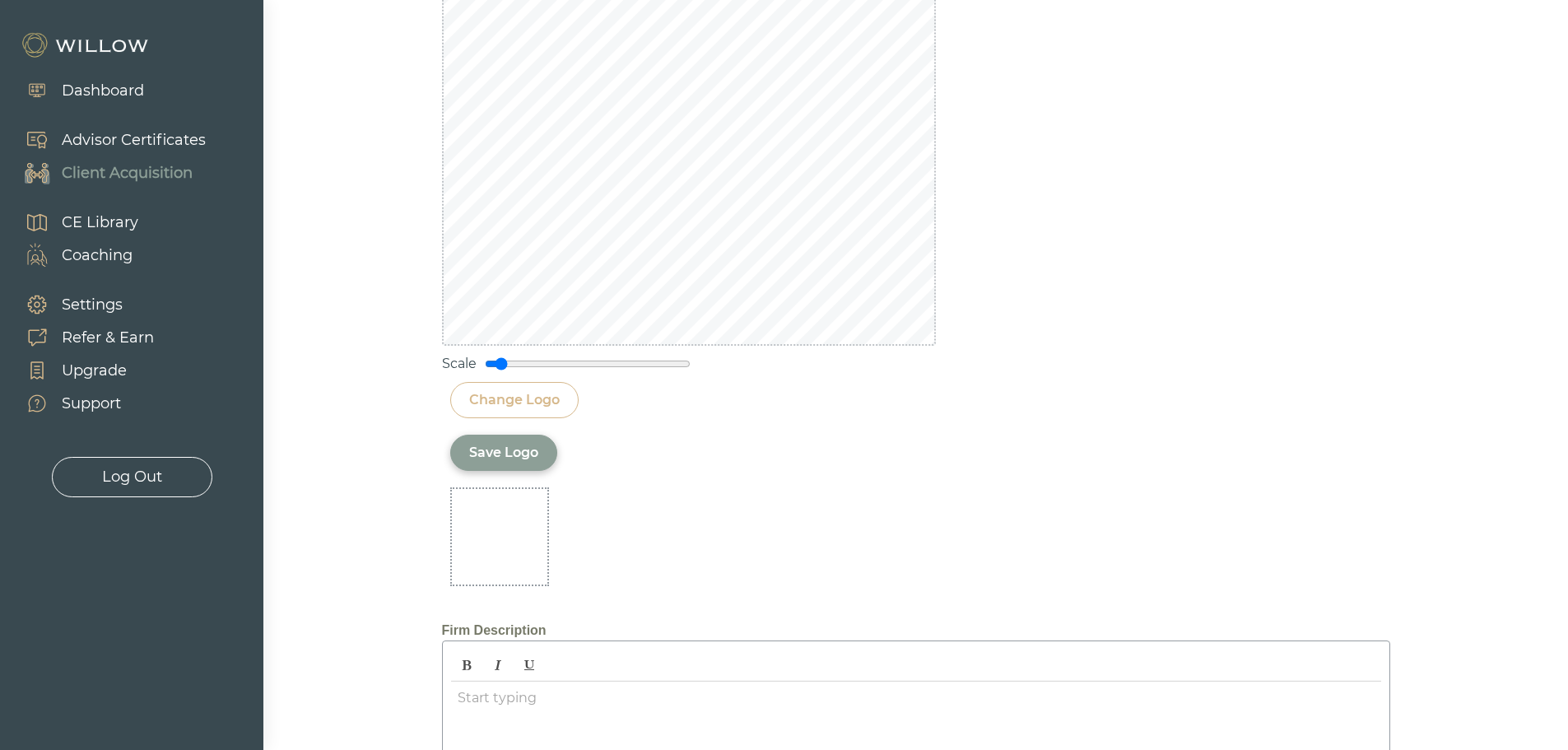
click at [518, 456] on div "Save Logo" at bounding box center [504, 452] width 69 height 20
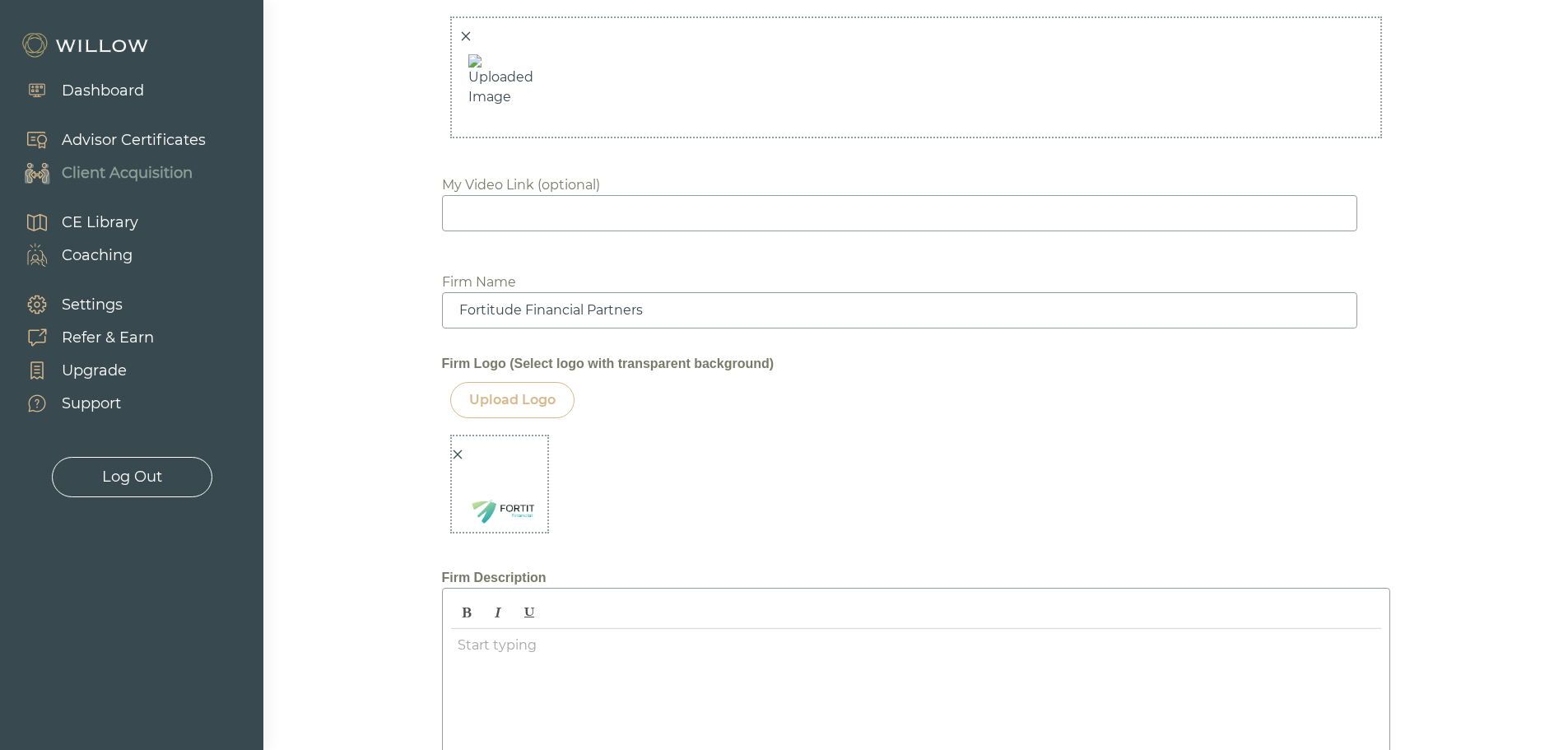
click at [457, 455] on icon "close" at bounding box center [457, 454] width 9 height 9
click at [511, 406] on div "Upload Logo" at bounding box center [512, 400] width 86 height 20
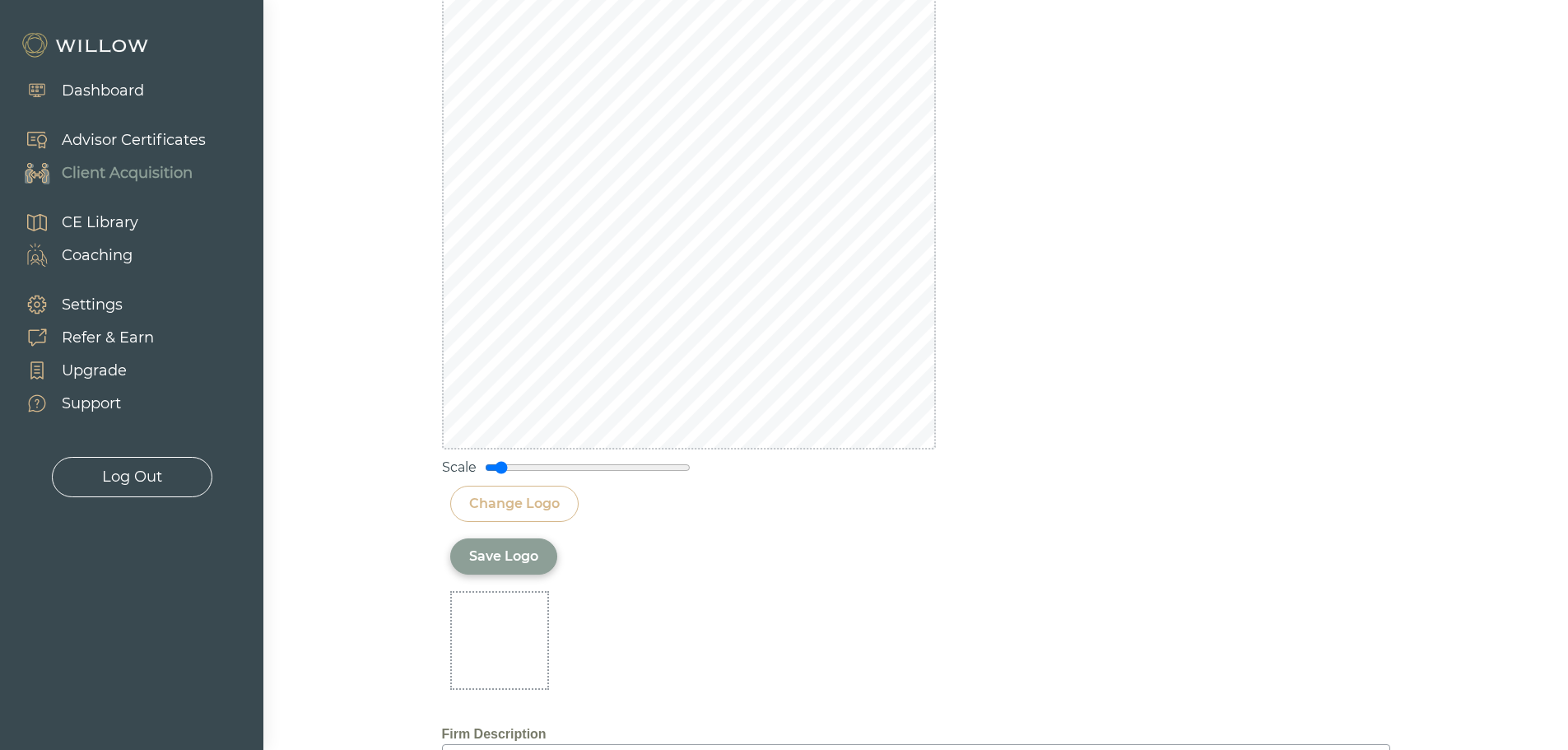
scroll to position [1582, 0]
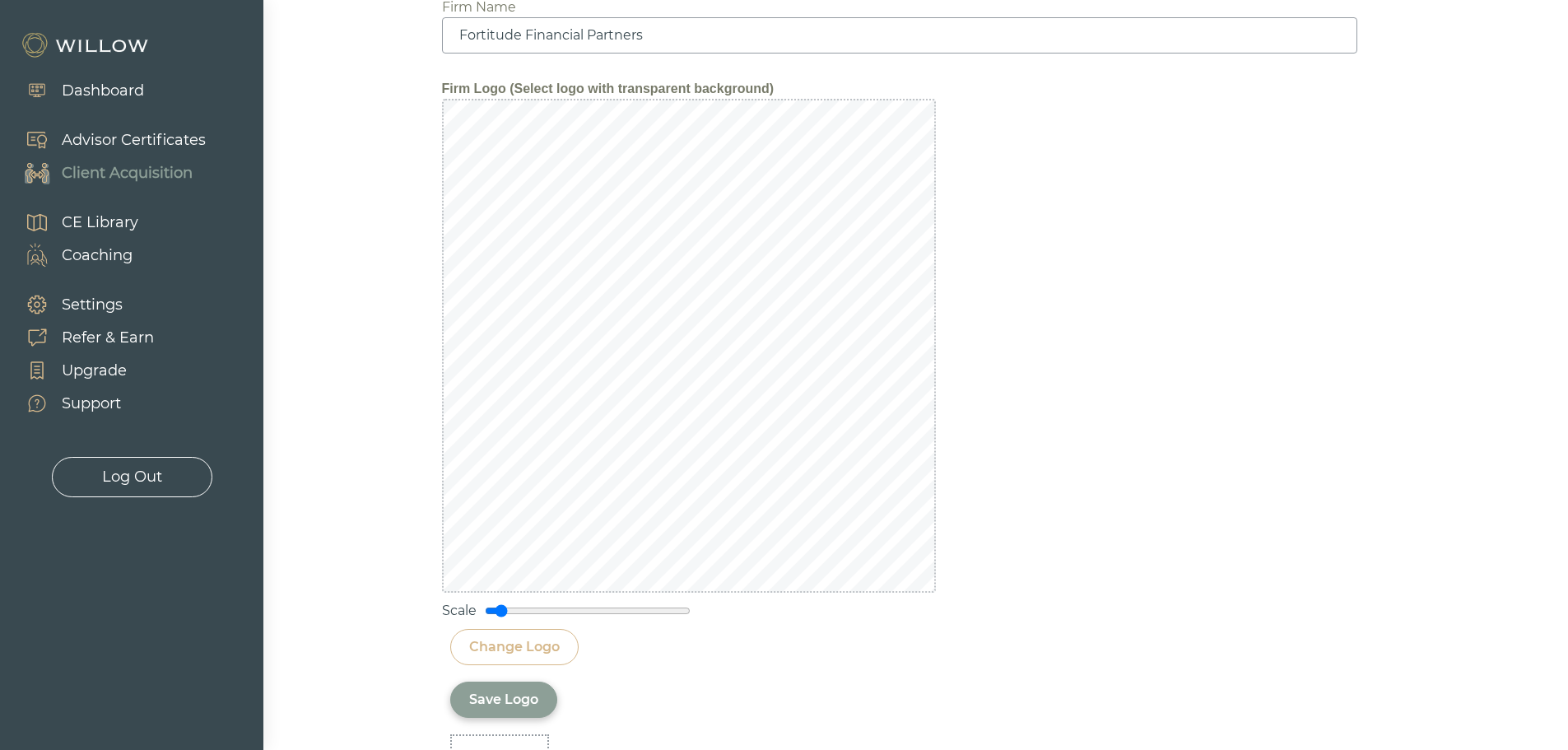
click at [521, 651] on div "Change Logo" at bounding box center [514, 646] width 90 height 20
type input "0.05"
click at [493, 612] on input "range" at bounding box center [587, 611] width 205 height 13
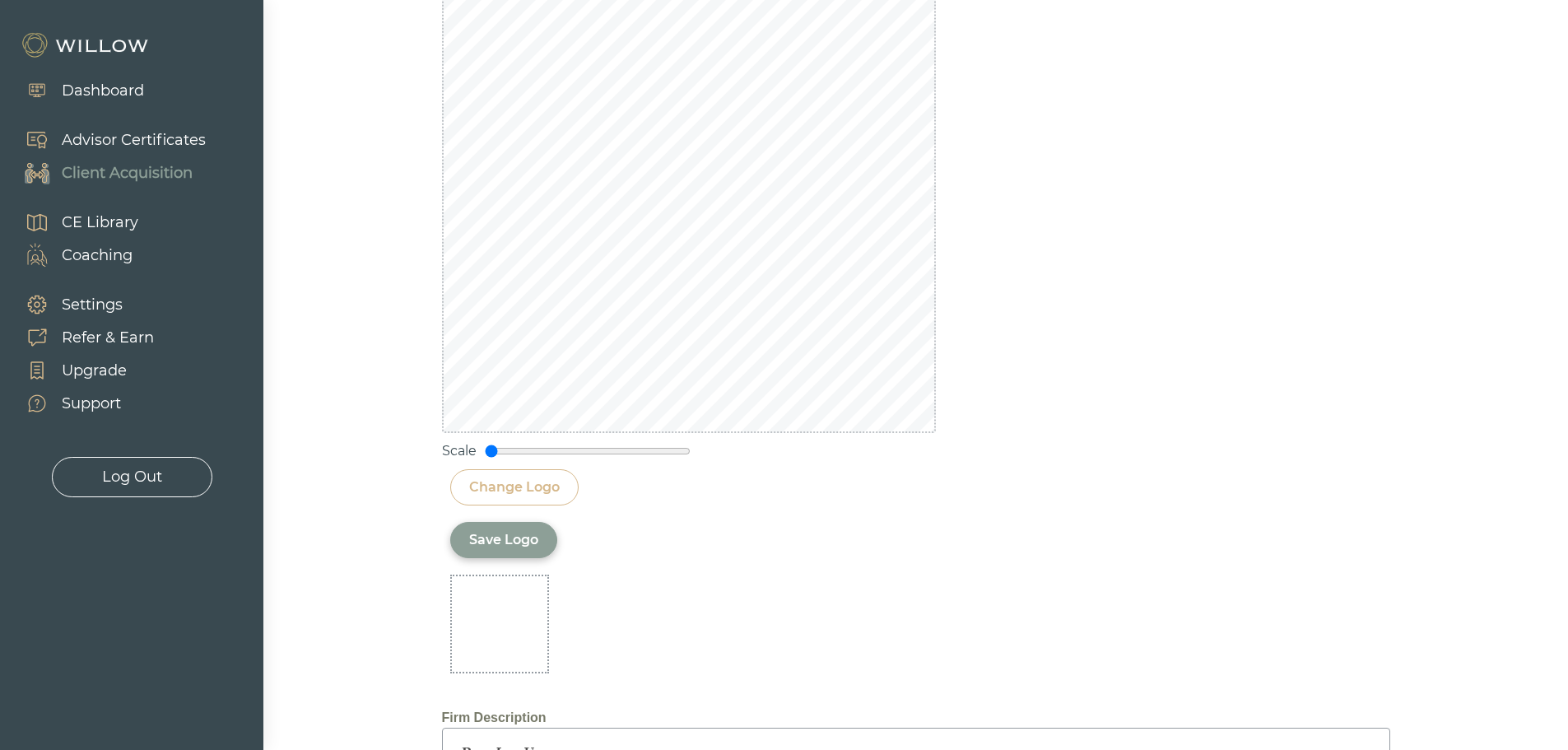
scroll to position [1746, 0]
click at [522, 536] on div "Save Logo" at bounding box center [504, 534] width 69 height 20
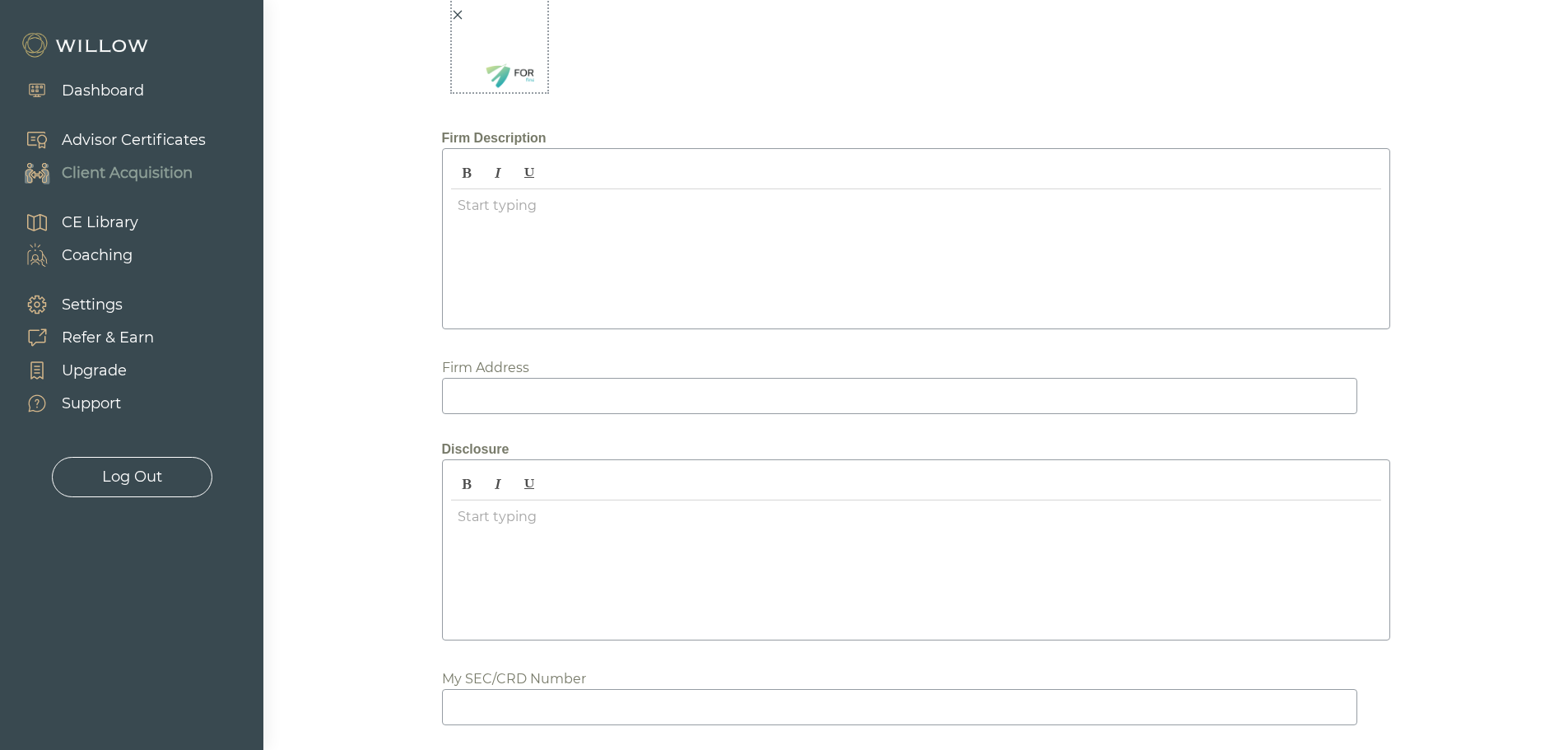
scroll to position [1225, 0]
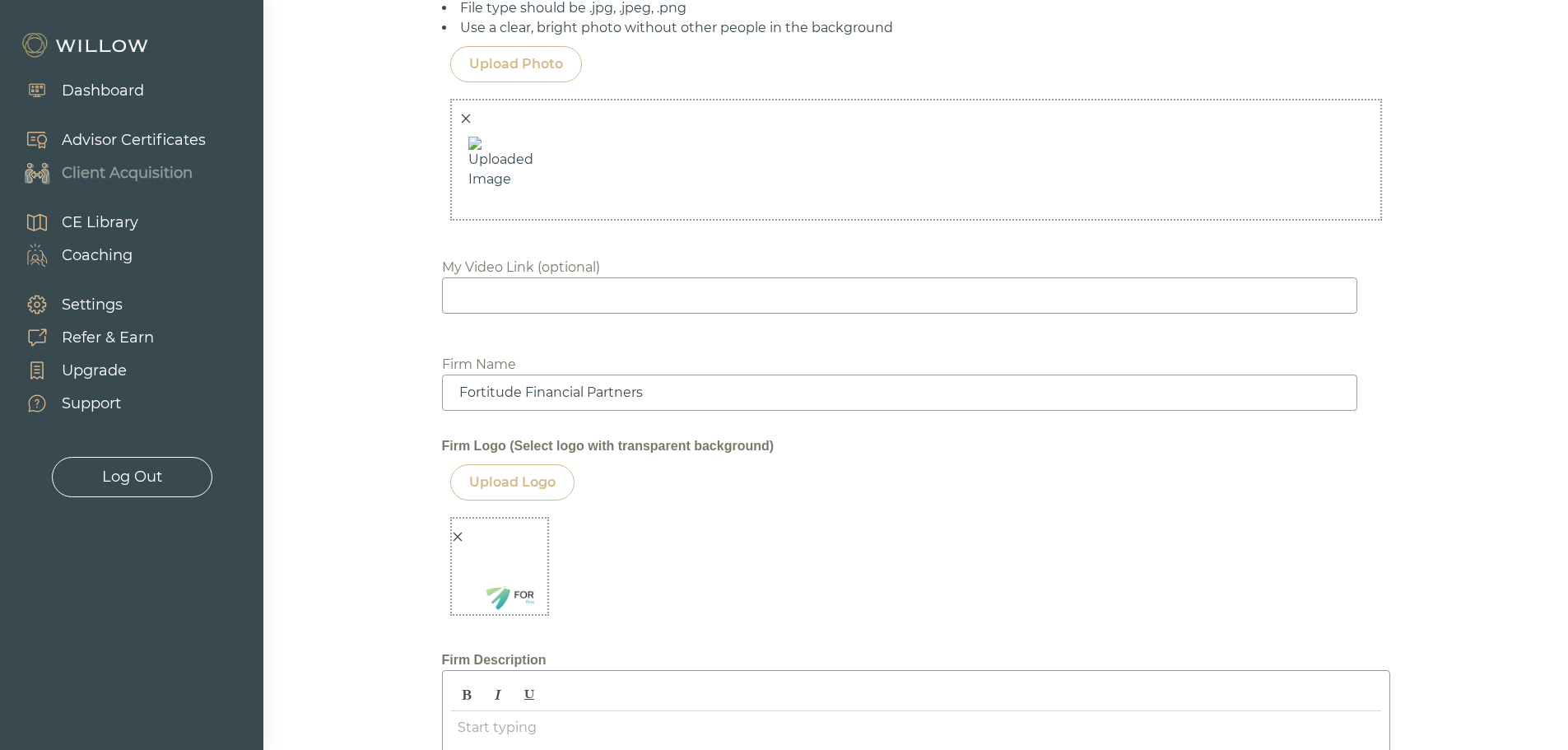
click at [499, 544] on div at bounding box center [495, 578] width 87 height 102
click at [602, 550] on div "Biography Start typing XXXXXXXXXXXXXXXXXXXXXXXXXXXXXXXXXXXXXXXXXXXXXXXXXXXXXXXX…" at bounding box center [916, 207] width 948 height 2439
click at [458, 535] on icon "close" at bounding box center [457, 537] width 9 height 9
click at [541, 486] on div "Upload Logo" at bounding box center [512, 481] width 86 height 20
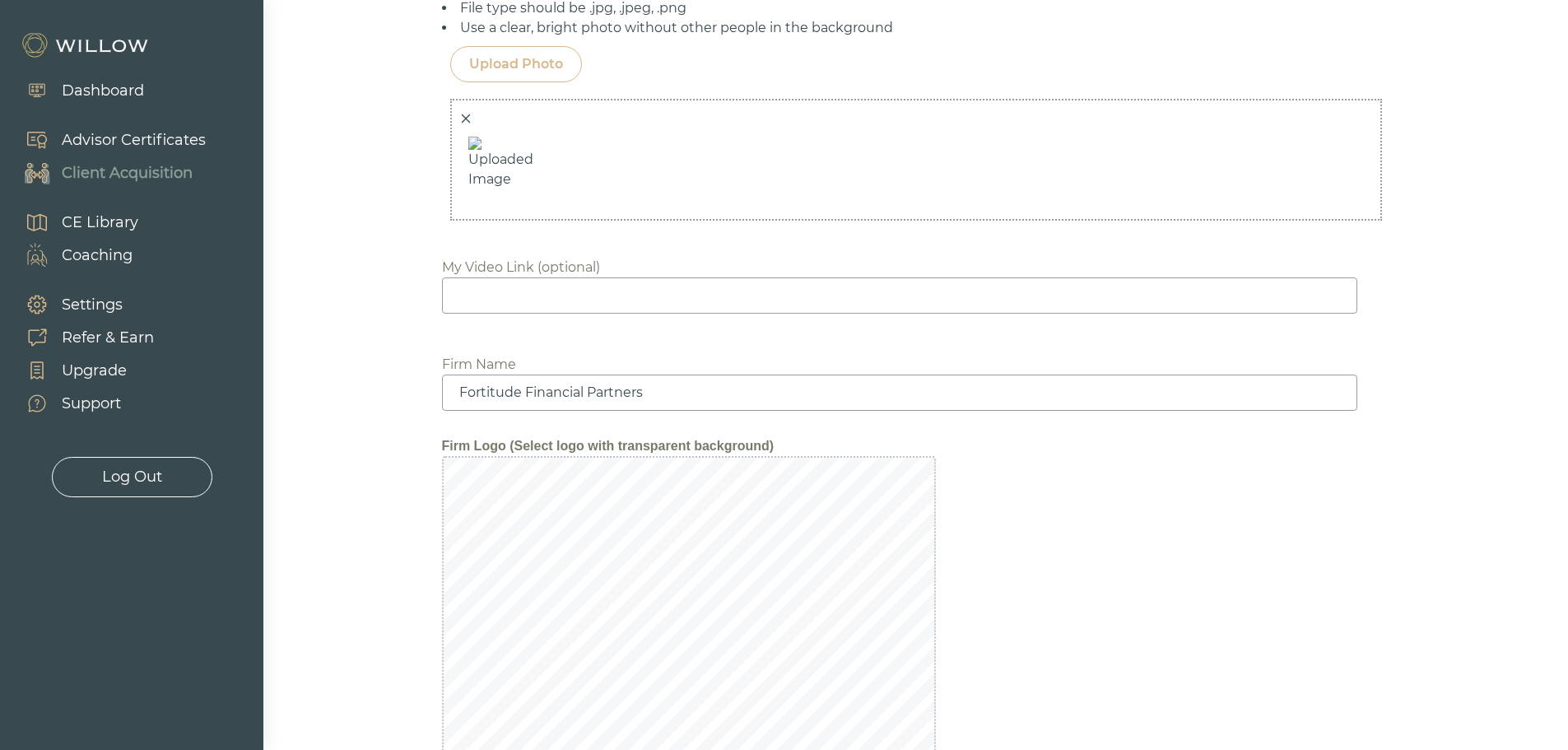
scroll to position [1746, 0]
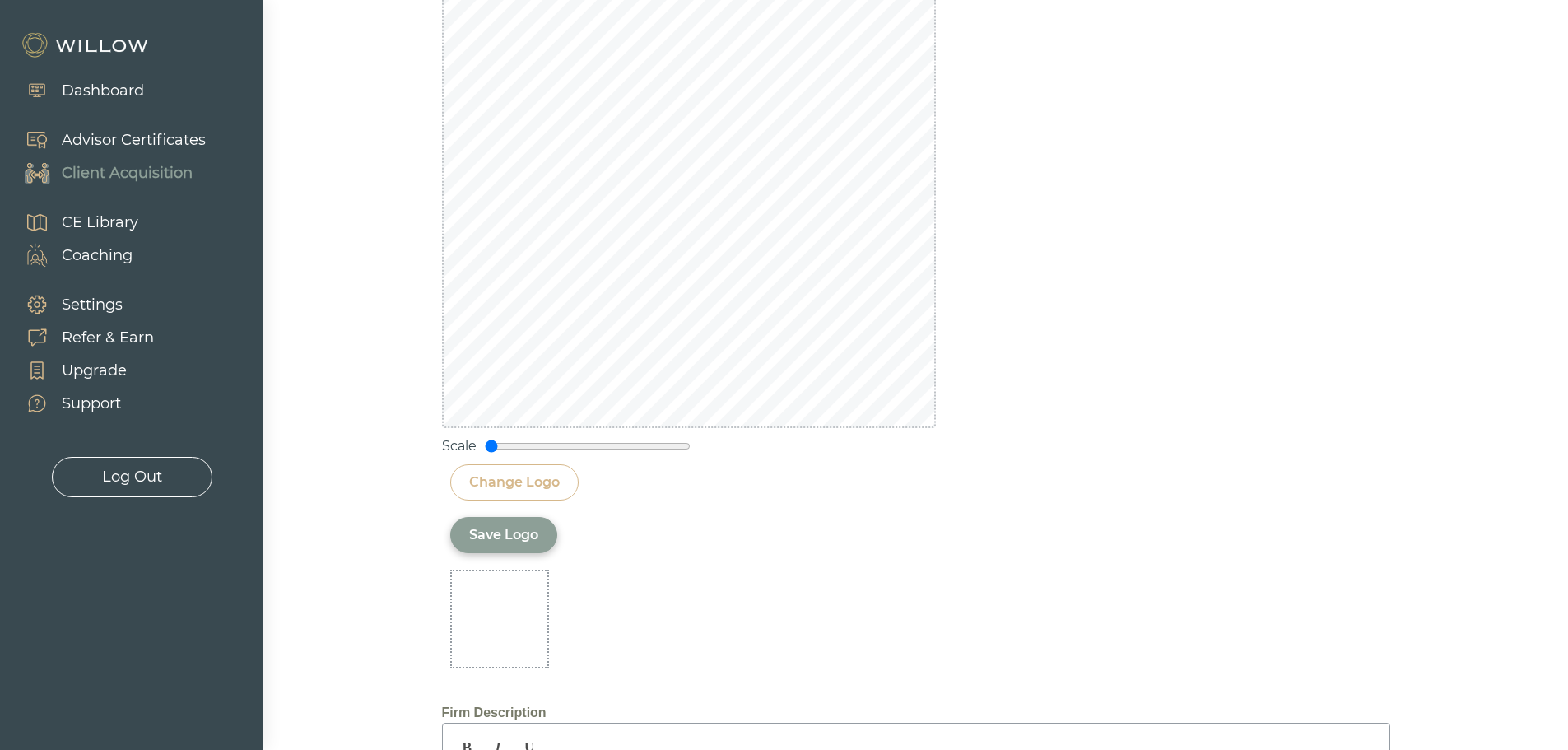
click at [521, 481] on div "Change Logo" at bounding box center [514, 481] width 90 height 20
drag, startPoint x: 492, startPoint y: 441, endPoint x: 502, endPoint y: 441, distance: 10.0
click at [502, 441] on input "range" at bounding box center [587, 446] width 205 height 13
drag, startPoint x: 497, startPoint y: 443, endPoint x: 487, endPoint y: 443, distance: 10.0
type input "0.05"
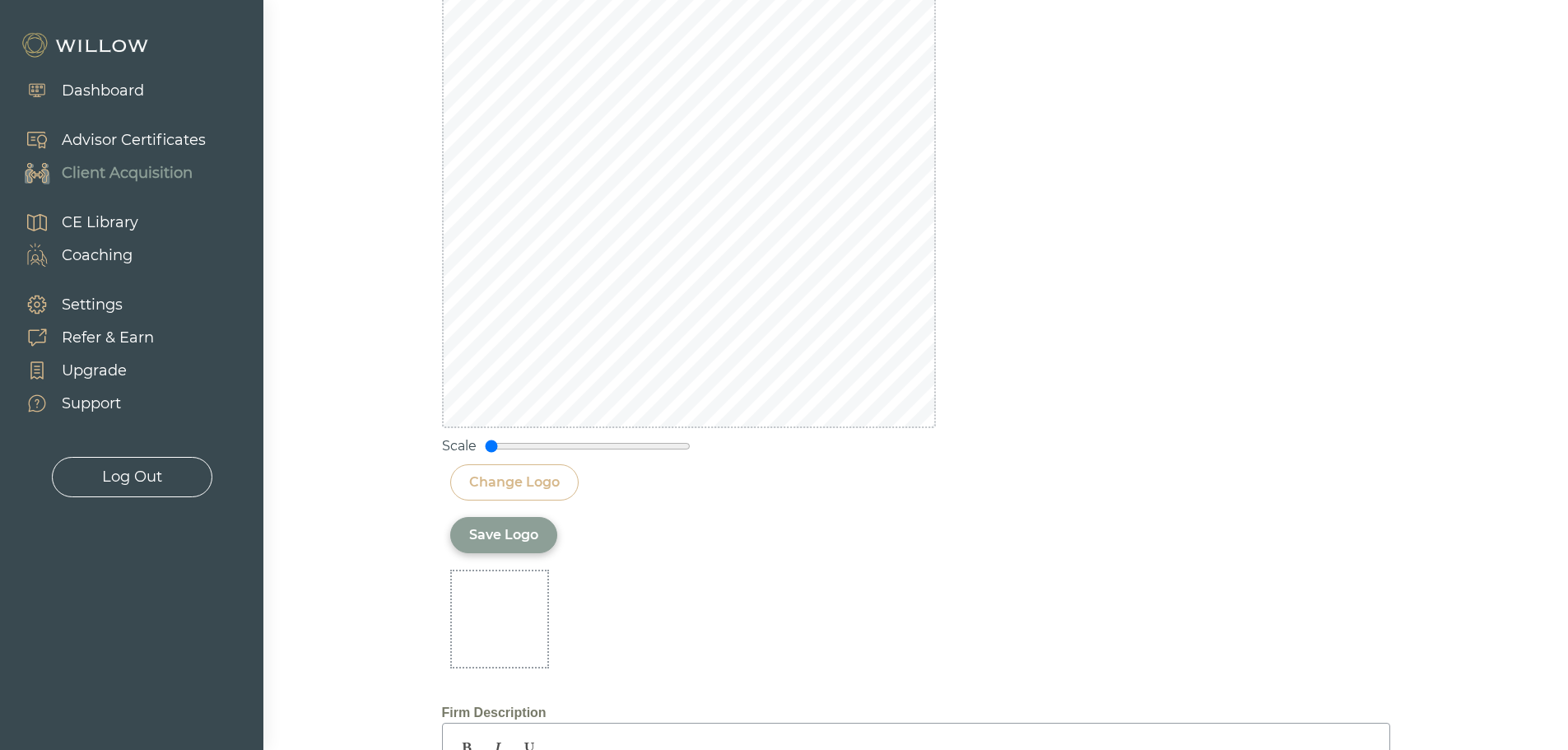
click at [487, 443] on input "range" at bounding box center [587, 446] width 205 height 13
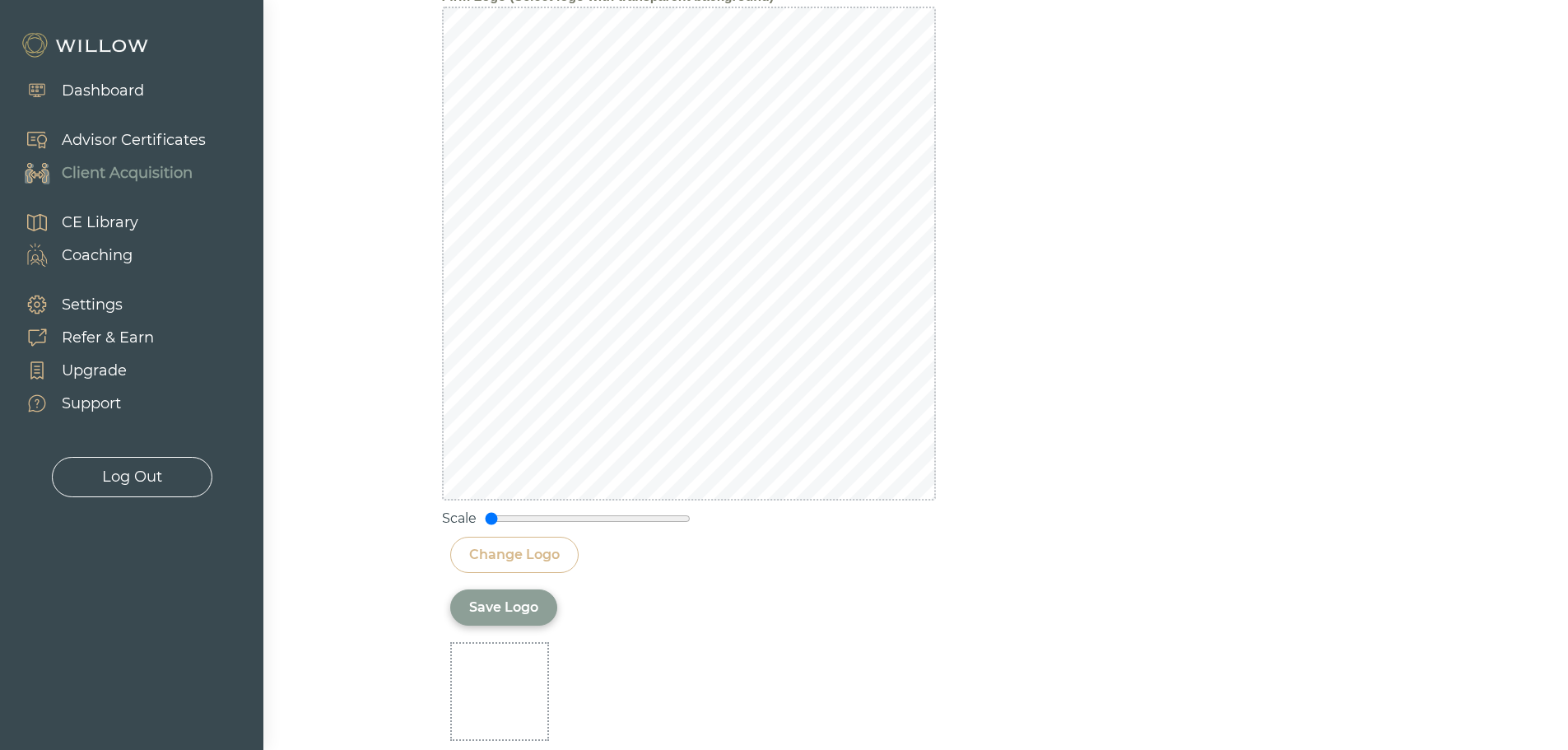
scroll to position [1582, 0]
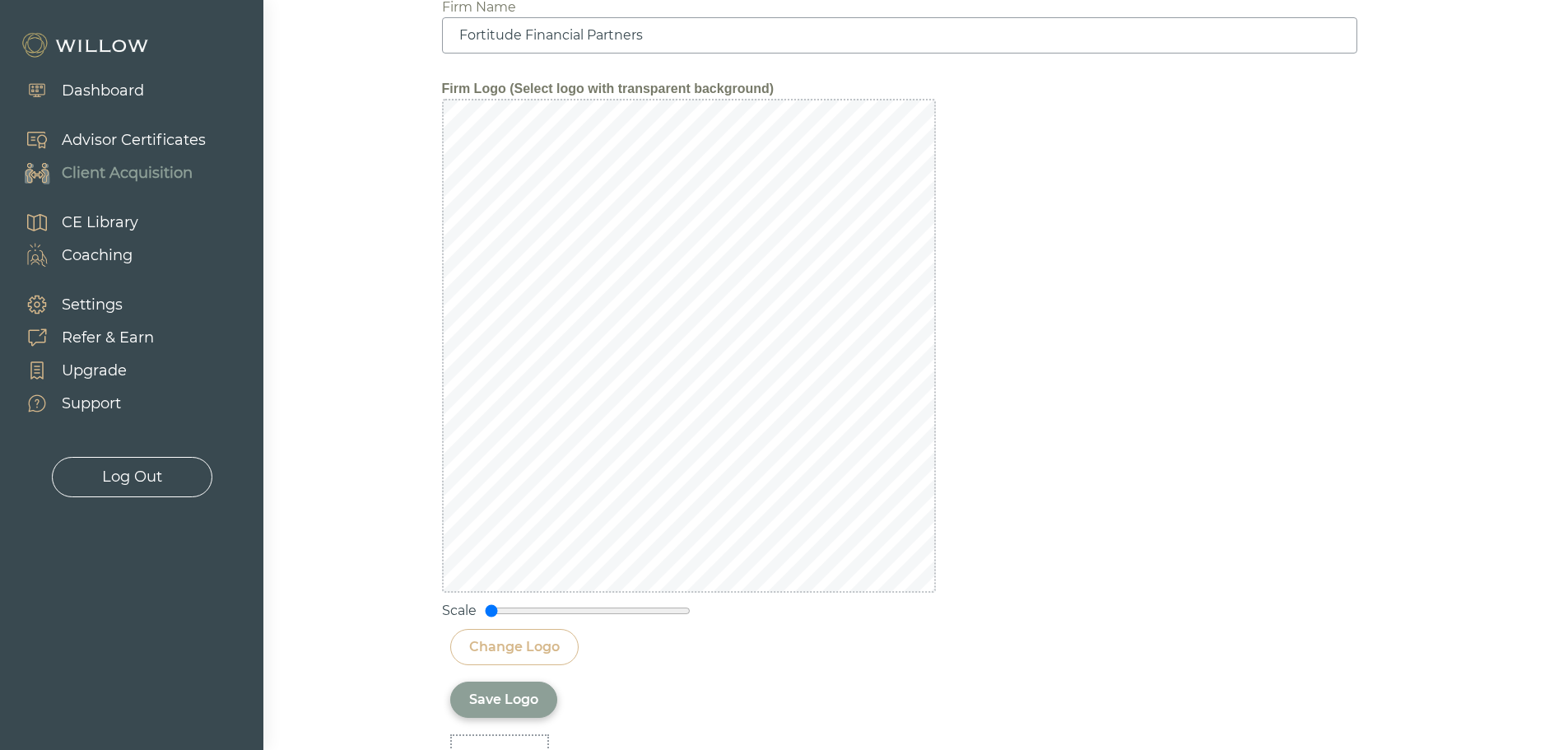
click at [514, 698] on div "Save Logo" at bounding box center [504, 699] width 69 height 20
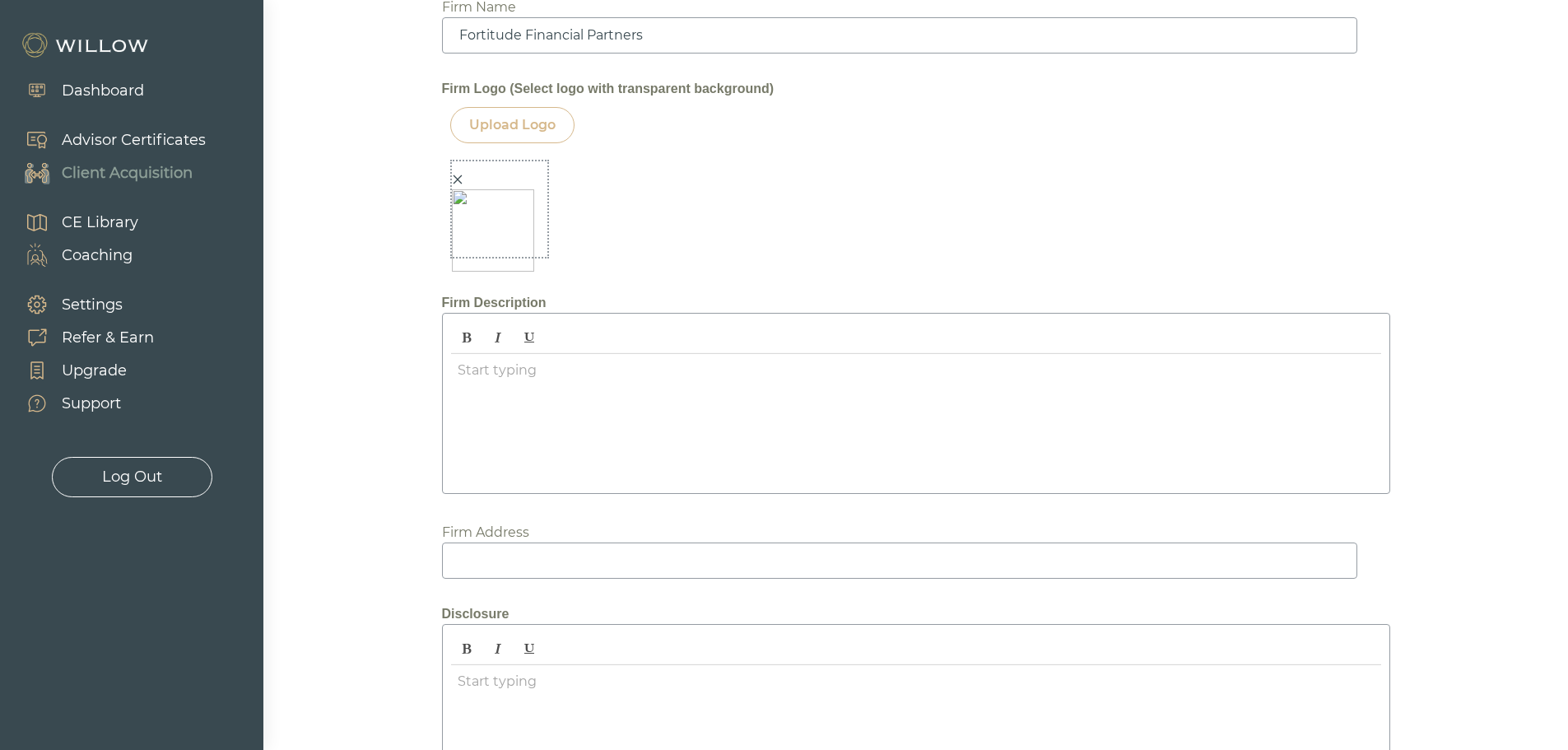
click at [507, 202] on img at bounding box center [493, 230] width 83 height 83
click at [458, 179] on icon "close" at bounding box center [457, 179] width 11 height 11
click at [459, 179] on div at bounding box center [499, 209] width 99 height 99
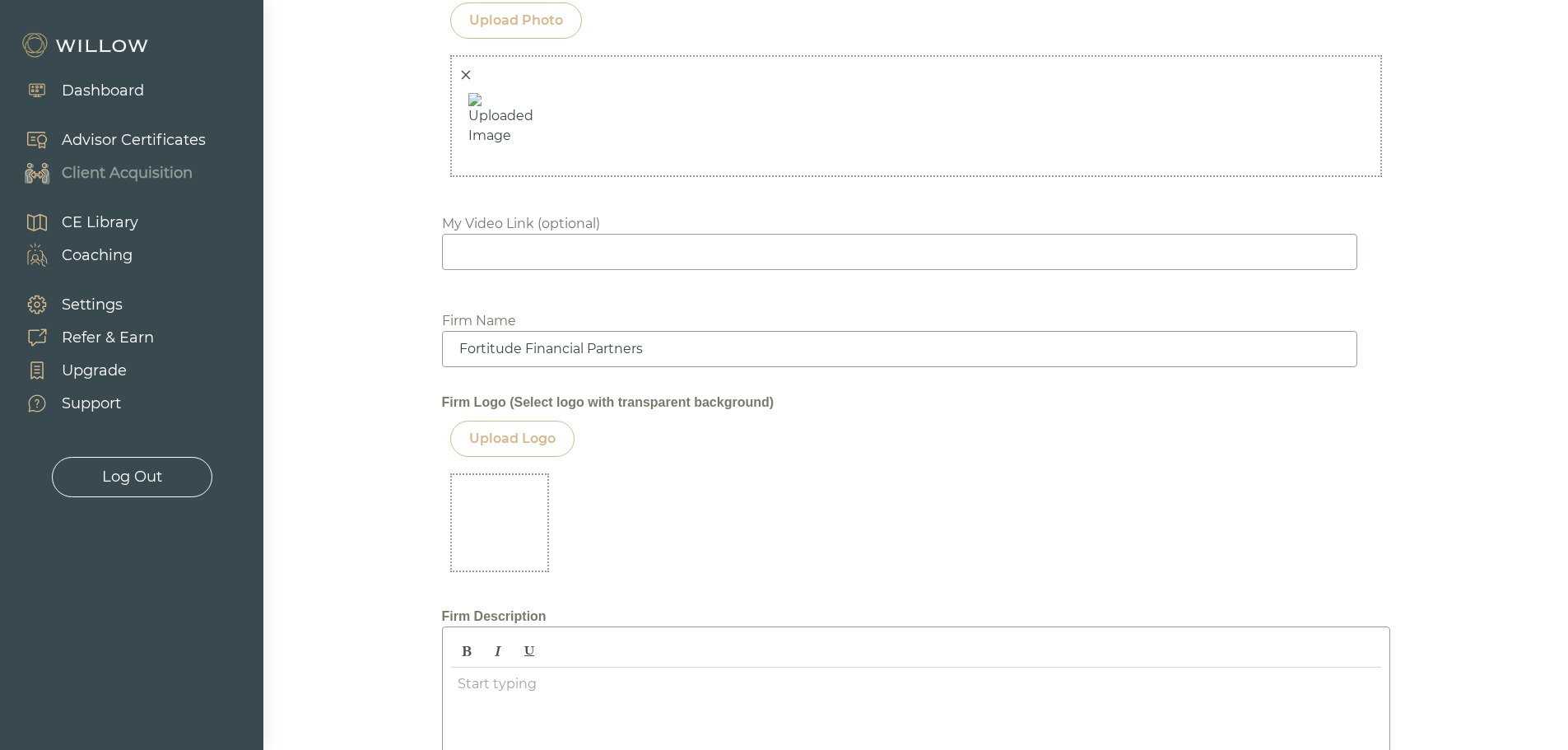
scroll to position [1269, 0]
click at [521, 438] on div "Upload Logo" at bounding box center [512, 437] width 86 height 20
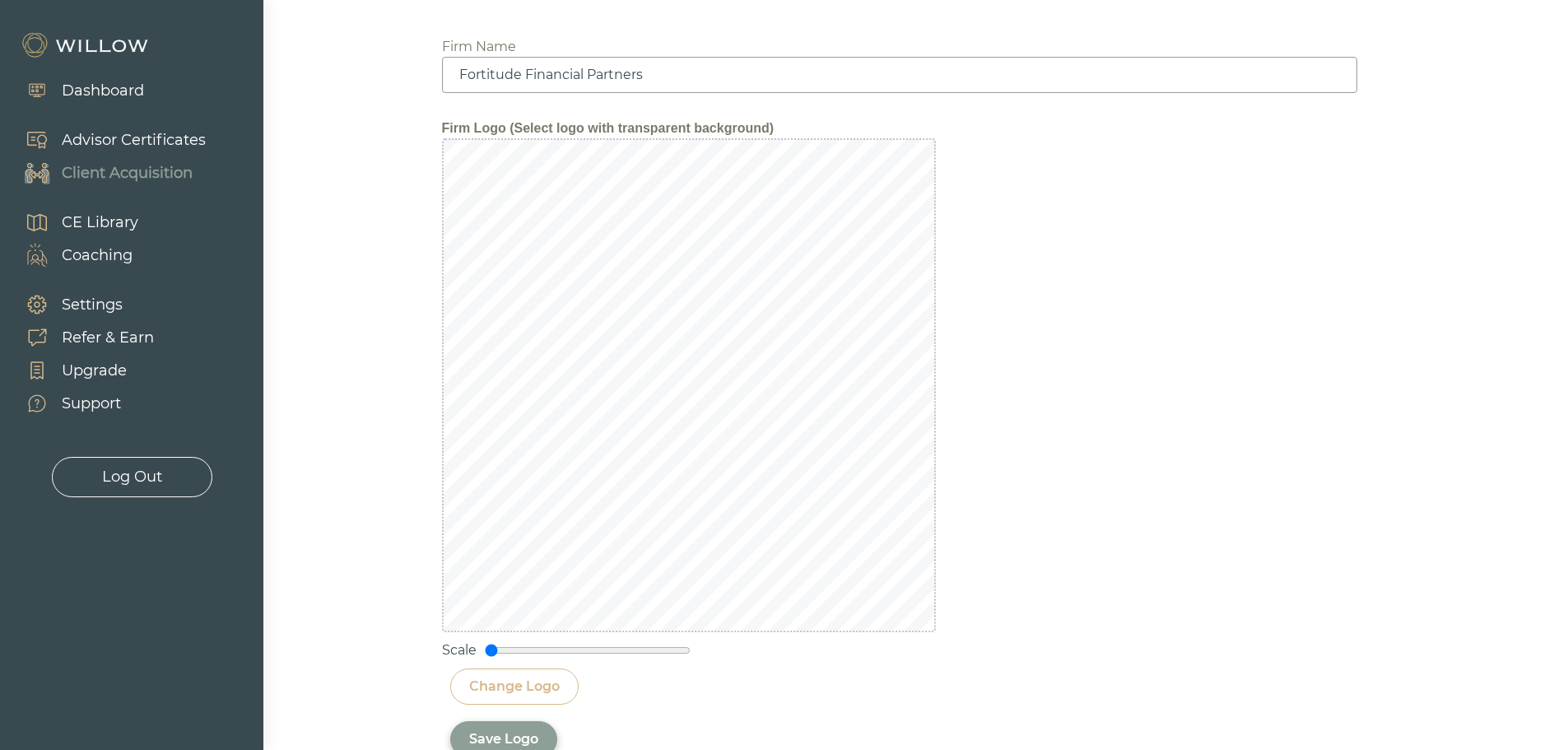
scroll to position [1599, 0]
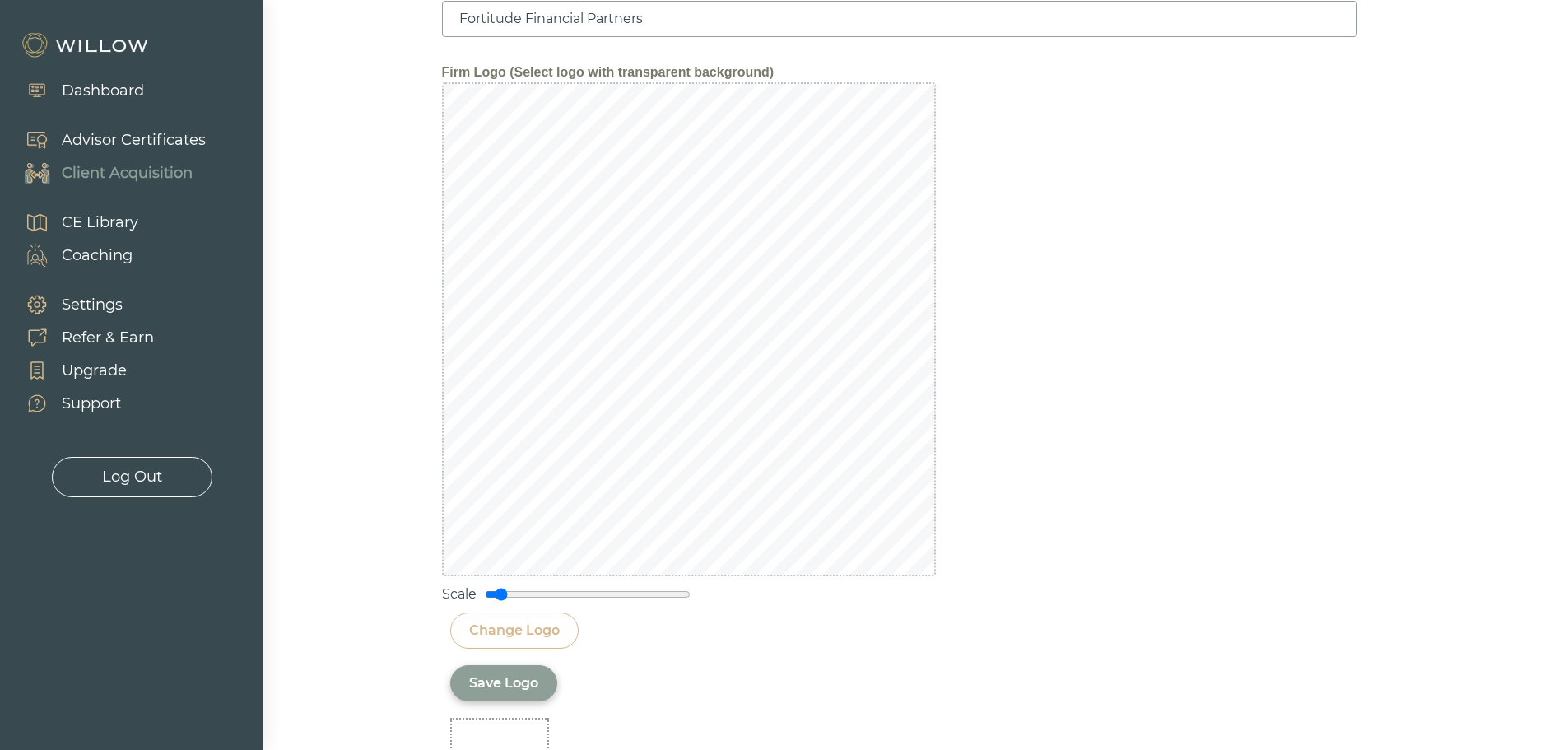
drag, startPoint x: 491, startPoint y: 591, endPoint x: 501, endPoint y: 596, distance: 11.2
type input "0.15"
click at [501, 596] on input "range" at bounding box center [587, 594] width 205 height 13
click at [506, 635] on div "Change Logo" at bounding box center [514, 630] width 90 height 20
click at [532, 688] on div "Save Logo" at bounding box center [504, 682] width 69 height 20
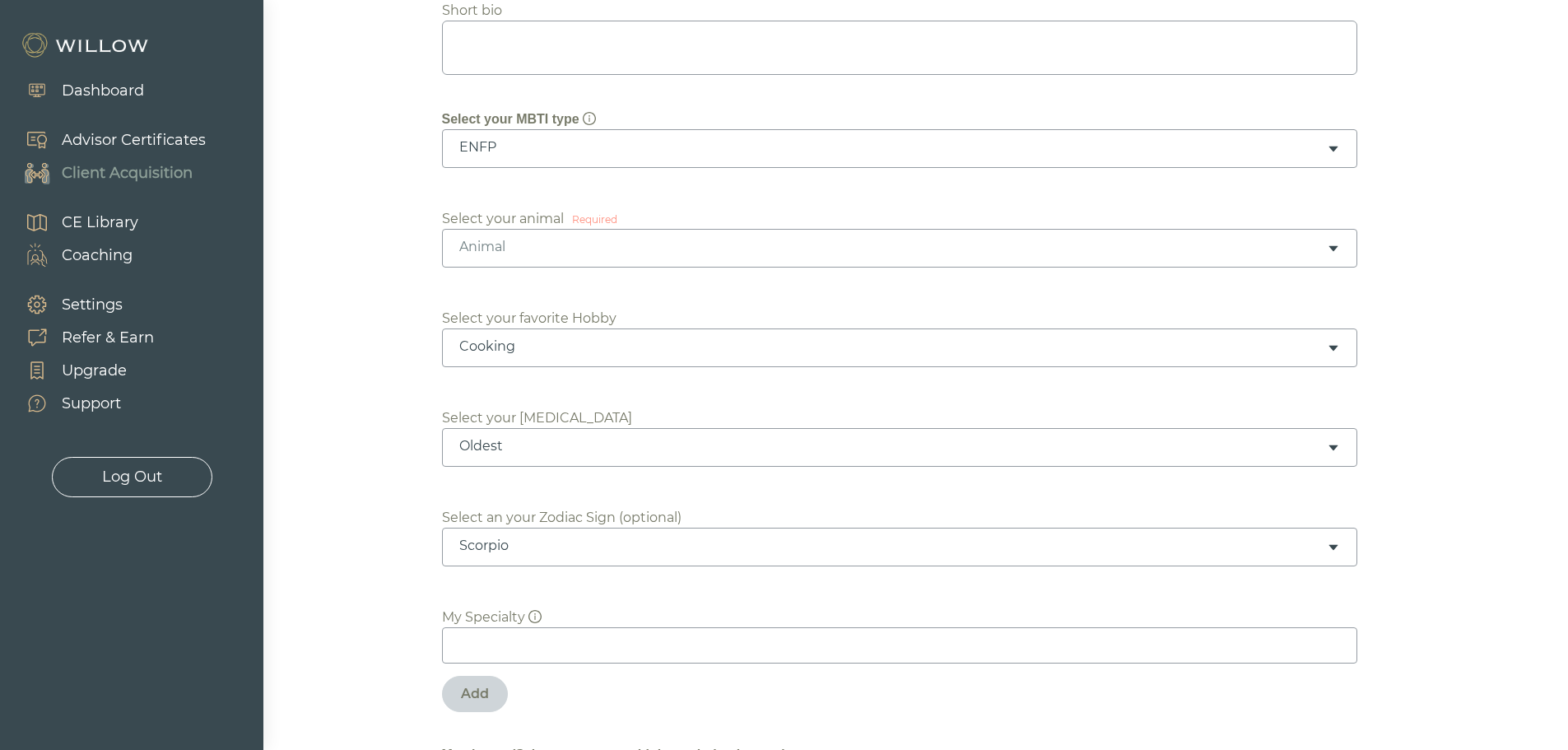
scroll to position [363, 0]
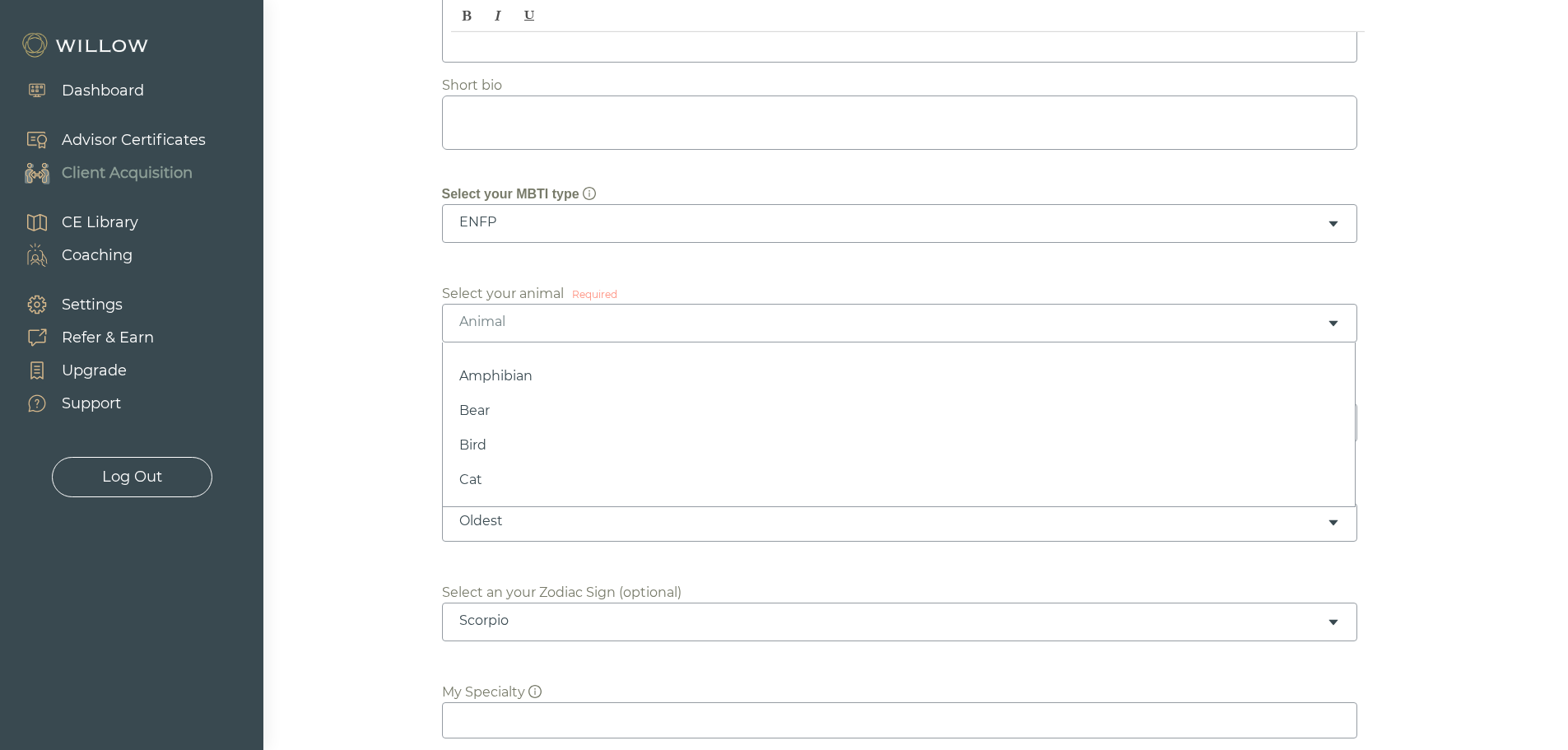
click at [1334, 321] on icon "caret-down" at bounding box center [1333, 323] width 9 height 6
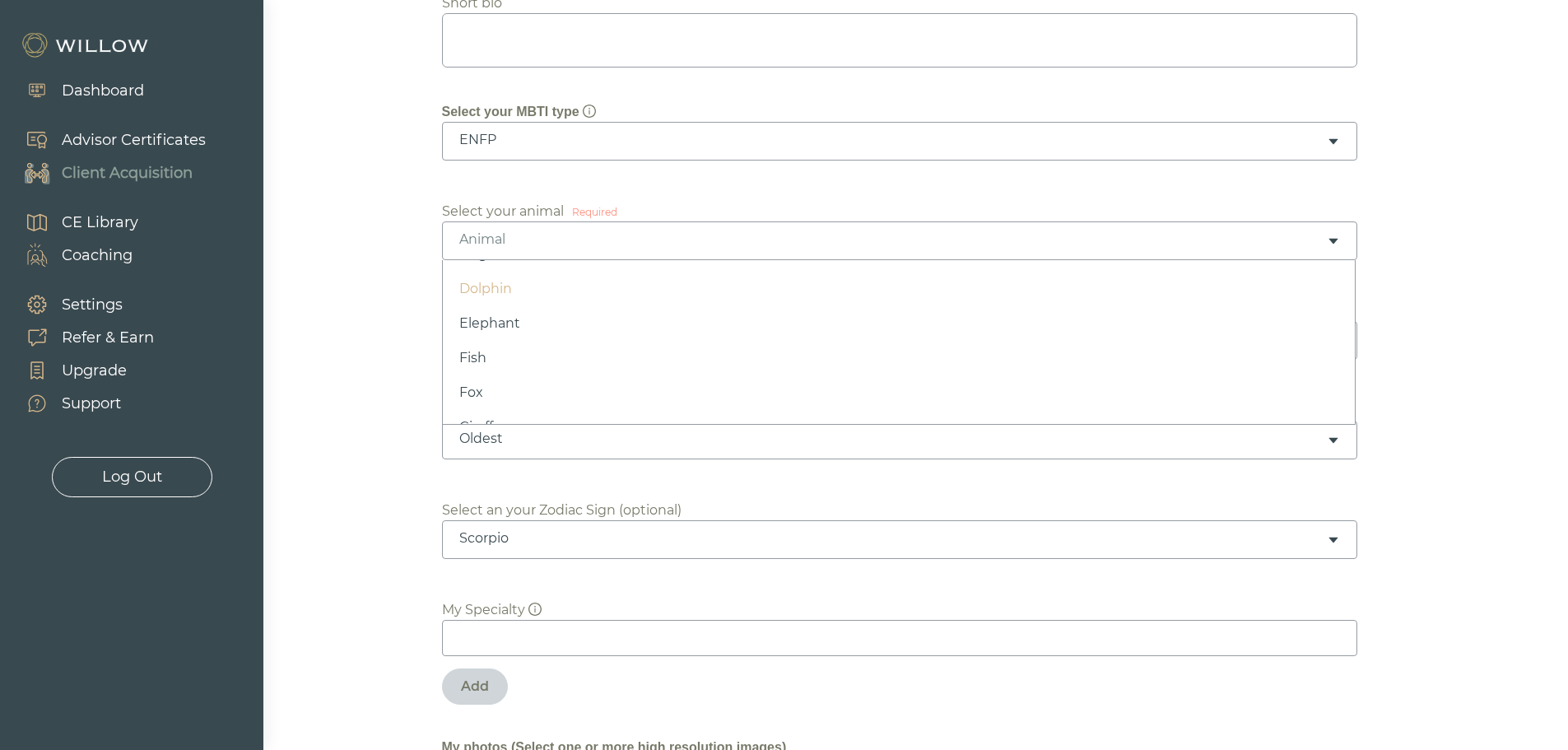
scroll to position [329, 0]
click at [1337, 229] on div "Horse" at bounding box center [900, 241] width 916 height 39
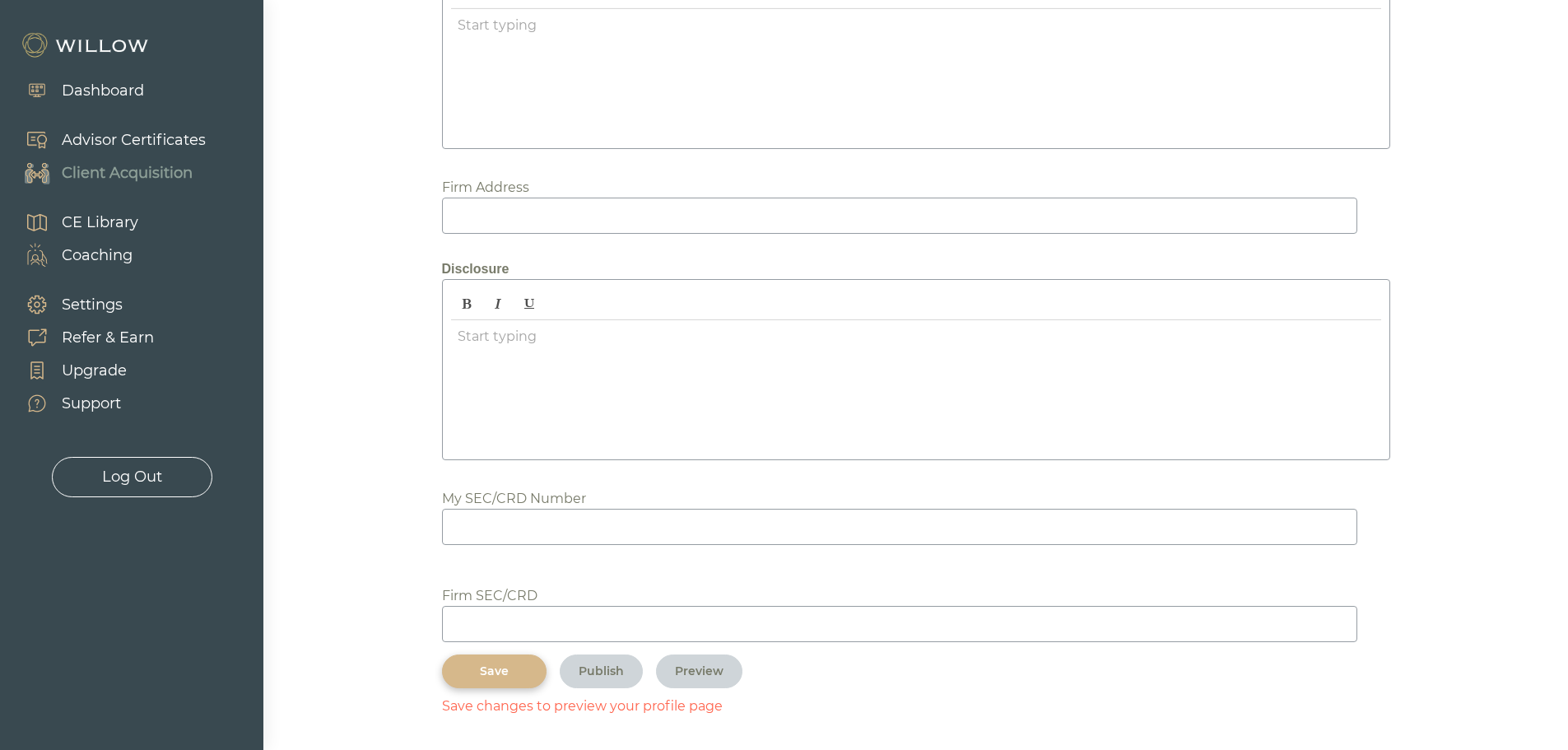
scroll to position [1928, 0]
click at [479, 528] on input at bounding box center [900, 525] width 916 height 36
type input "7537775"
click at [474, 636] on input at bounding box center [900, 623] width 916 height 36
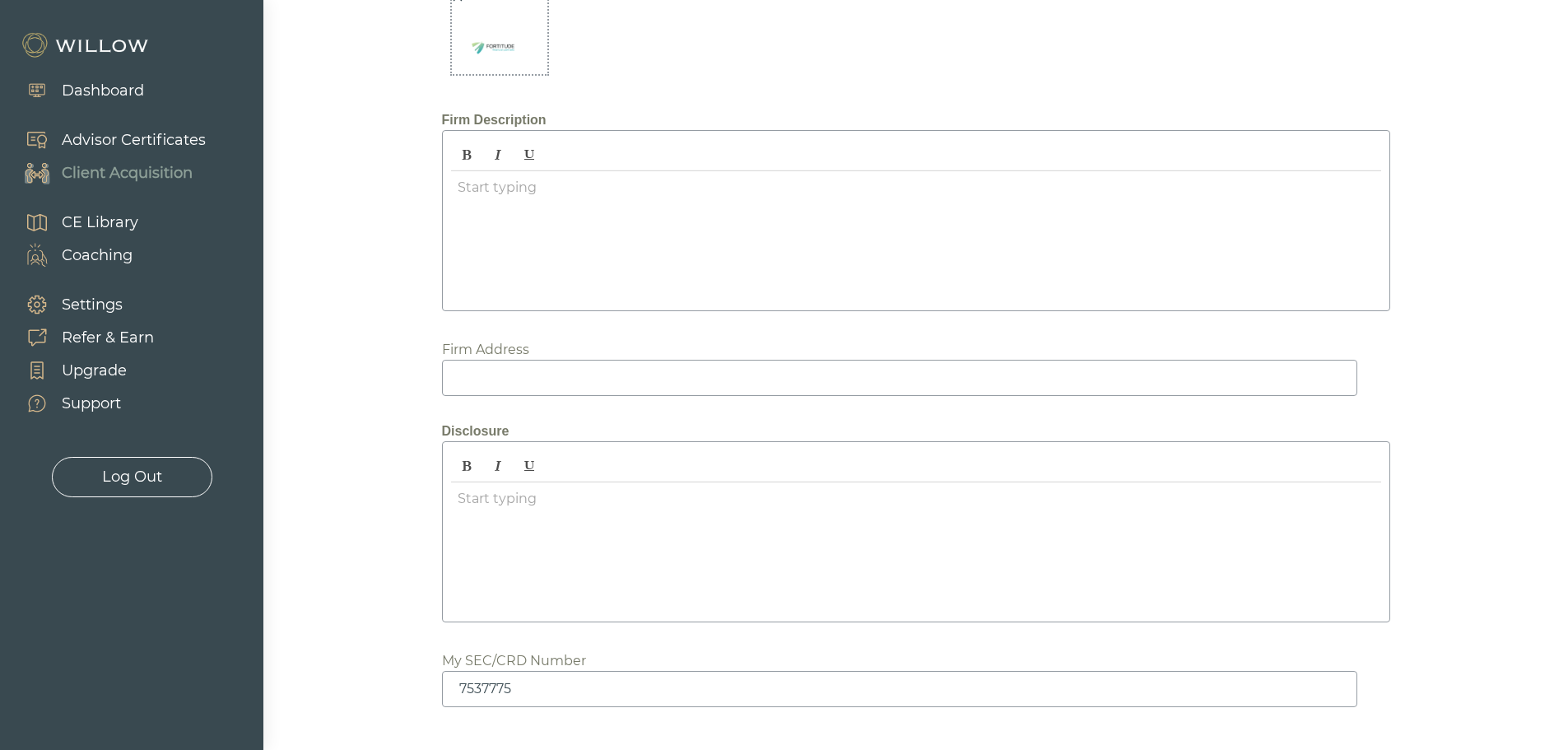
scroll to position [1763, 0]
type input "305481"
click at [467, 377] on input at bounding box center [900, 379] width 916 height 36
type input "[STREET_ADDRESS]"
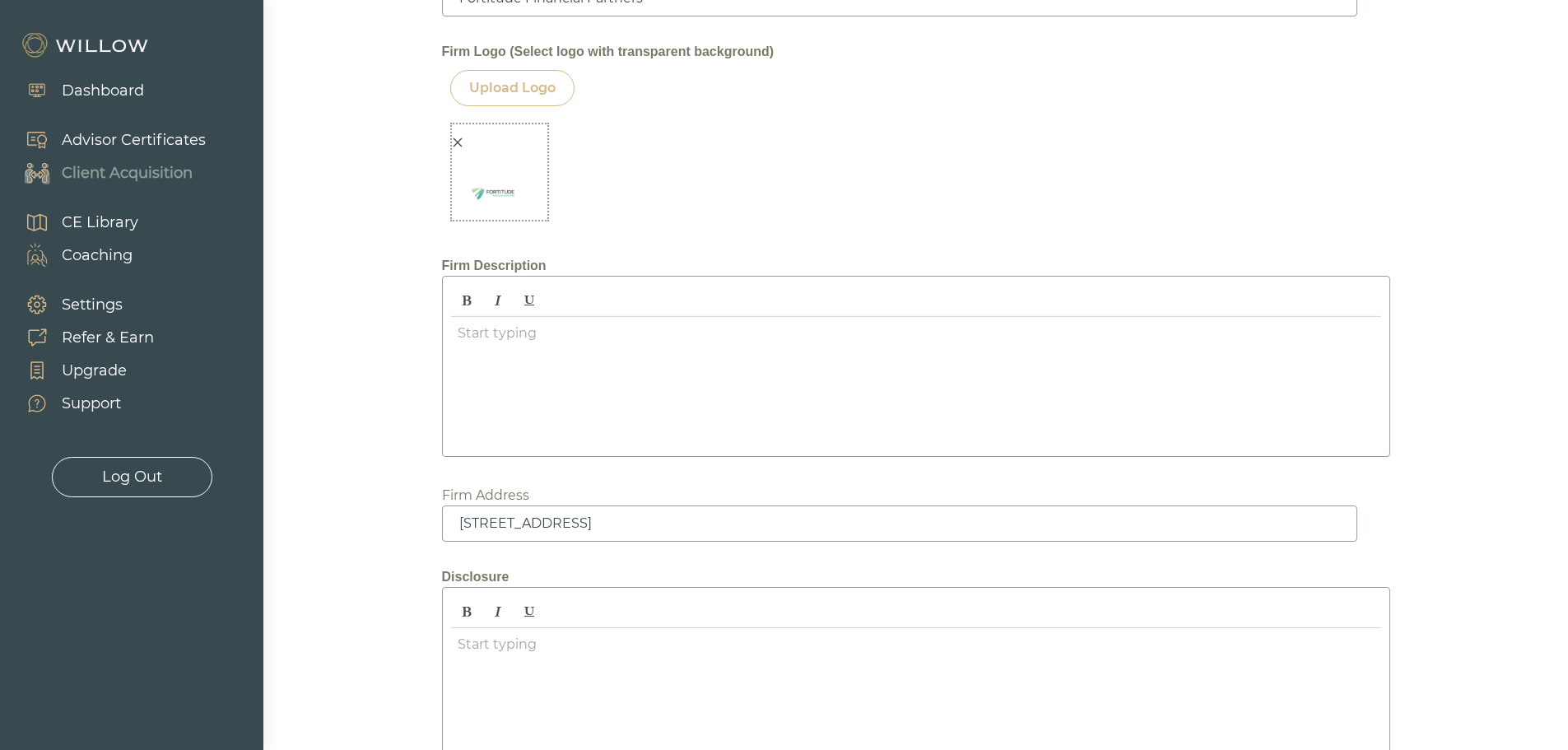
scroll to position [1646, 0]
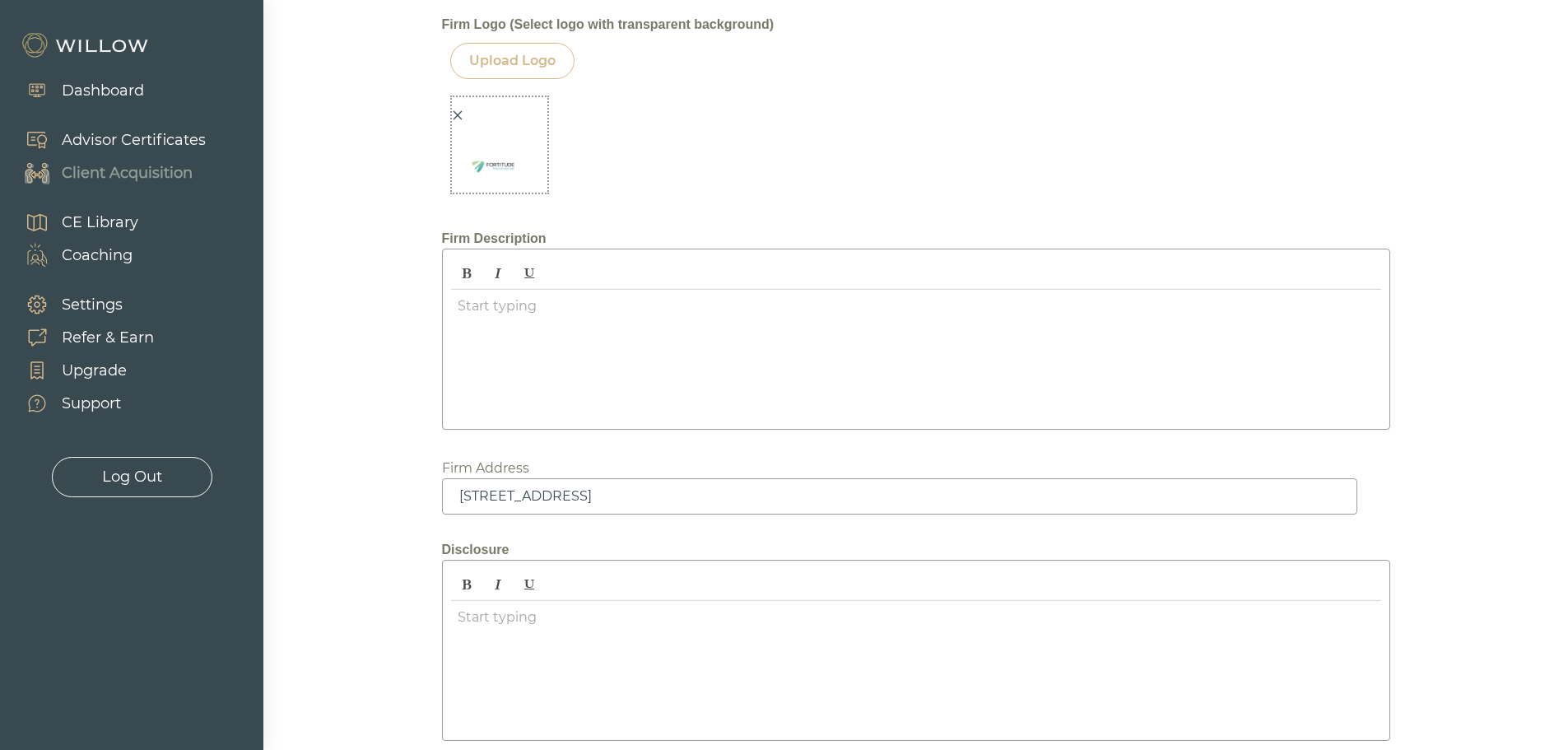
click at [481, 312] on div at bounding box center [916, 355] width 930 height 131
drag, startPoint x: 456, startPoint y: 305, endPoint x: 917, endPoint y: 309, distance: 461.0
click at [917, 309] on p "Concierge-style wealth planning to organize and simplify your Life" at bounding box center [916, 306] width 916 height 20
click at [464, 271] on icon "Bold" at bounding box center [467, 273] width 9 height 10
click at [534, 305] on strong "Concierge-style wealth planning to organize and simplify your Life" at bounding box center [675, 306] width 435 height 16
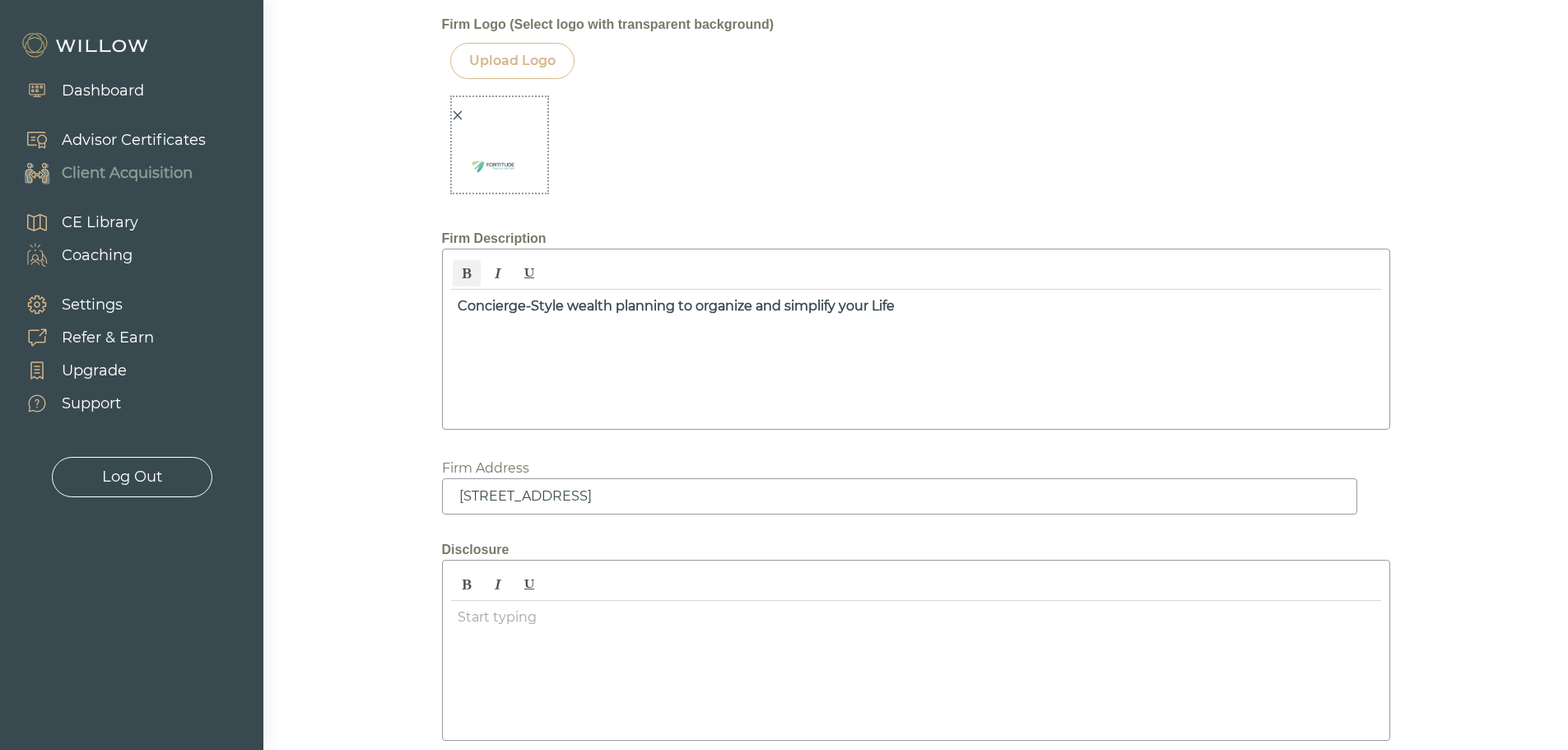
click at [575, 306] on strong "Concierge-S tyle wealth planning to organize and simplify your Life" at bounding box center [676, 306] width 437 height 16
click at [623, 307] on strong "Concierge-S tyle W ealth planning to organize and simplify your Life" at bounding box center [677, 306] width 440 height 16
click at [701, 308] on strong "Concierge-S tyle W ealth P [PERSON_NAME] to organize and simplify your Life" at bounding box center [708, 306] width 503 height 16
click at [791, 307] on strong "Concierge-S tyle W ealth P [PERSON_NAME] to O rganize and simplify your Life" at bounding box center [710, 306] width 506 height 16
click at [795, 305] on strong "Concierge-S tyle W ealth P [PERSON_NAME] to O rganize and simplify your Life" at bounding box center [710, 306] width 506 height 16
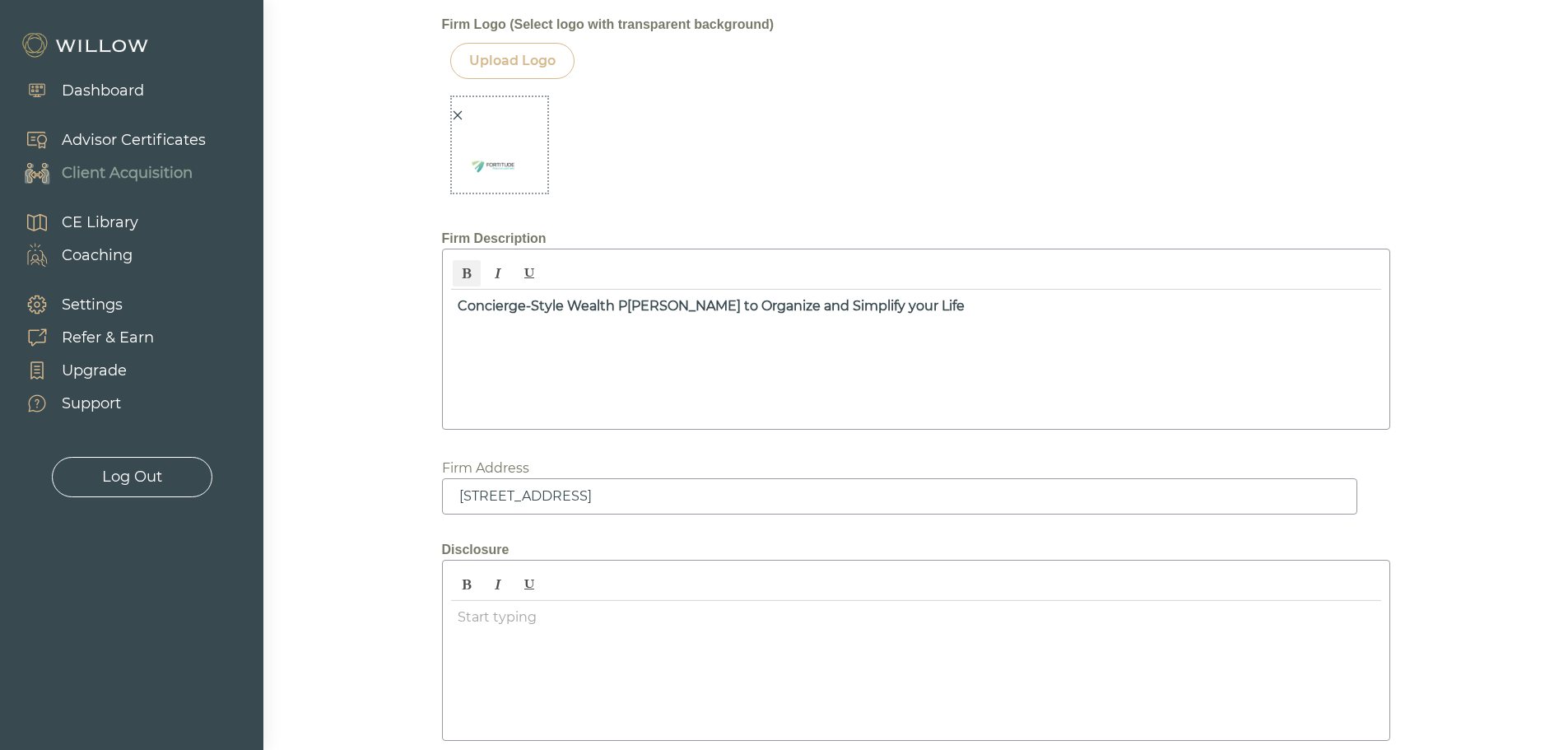
click at [851, 307] on strong "Concierge-S tyle W ealth P [PERSON_NAME] to O rganize and S implify your Life" at bounding box center [710, 306] width 507 height 16
click at [884, 308] on strong "Concierge-S tyle W ealth P [PERSON_NAME] to O rganize and S implify Y our Life" at bounding box center [710, 306] width 507 height 16
click at [919, 305] on p "Concierge-S tyle W ealth P [PERSON_NAME] to O rganize and S implify Y our Life" at bounding box center [916, 306] width 916 height 20
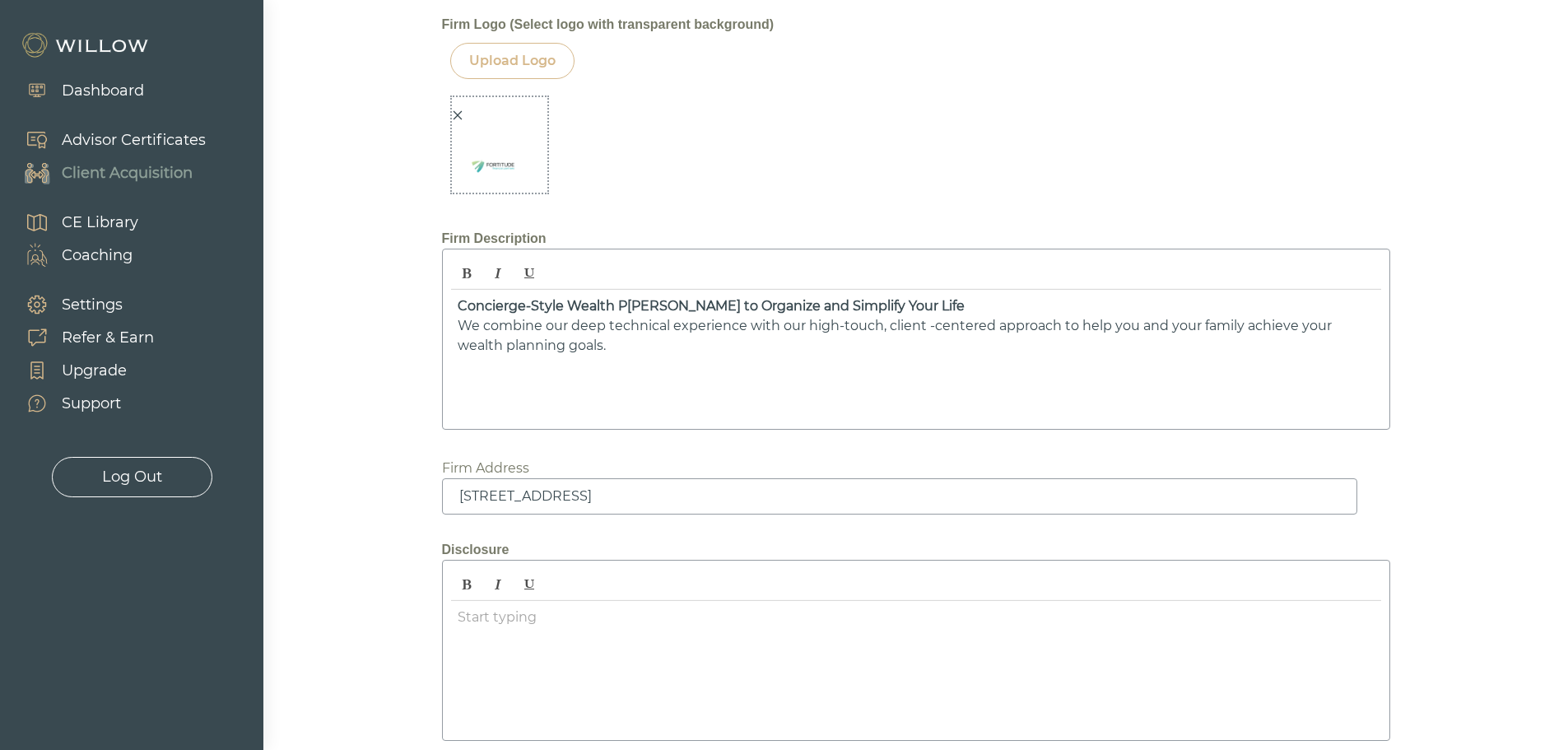
click at [452, 372] on div "Concierge-S tyle W ealth P [PERSON_NAME] to O rganize and S implify Y our Life …" at bounding box center [916, 355] width 930 height 131
click at [612, 349] on p "We combine our deep technical experience with our high-touch, client -centered …" at bounding box center [916, 336] width 916 height 40
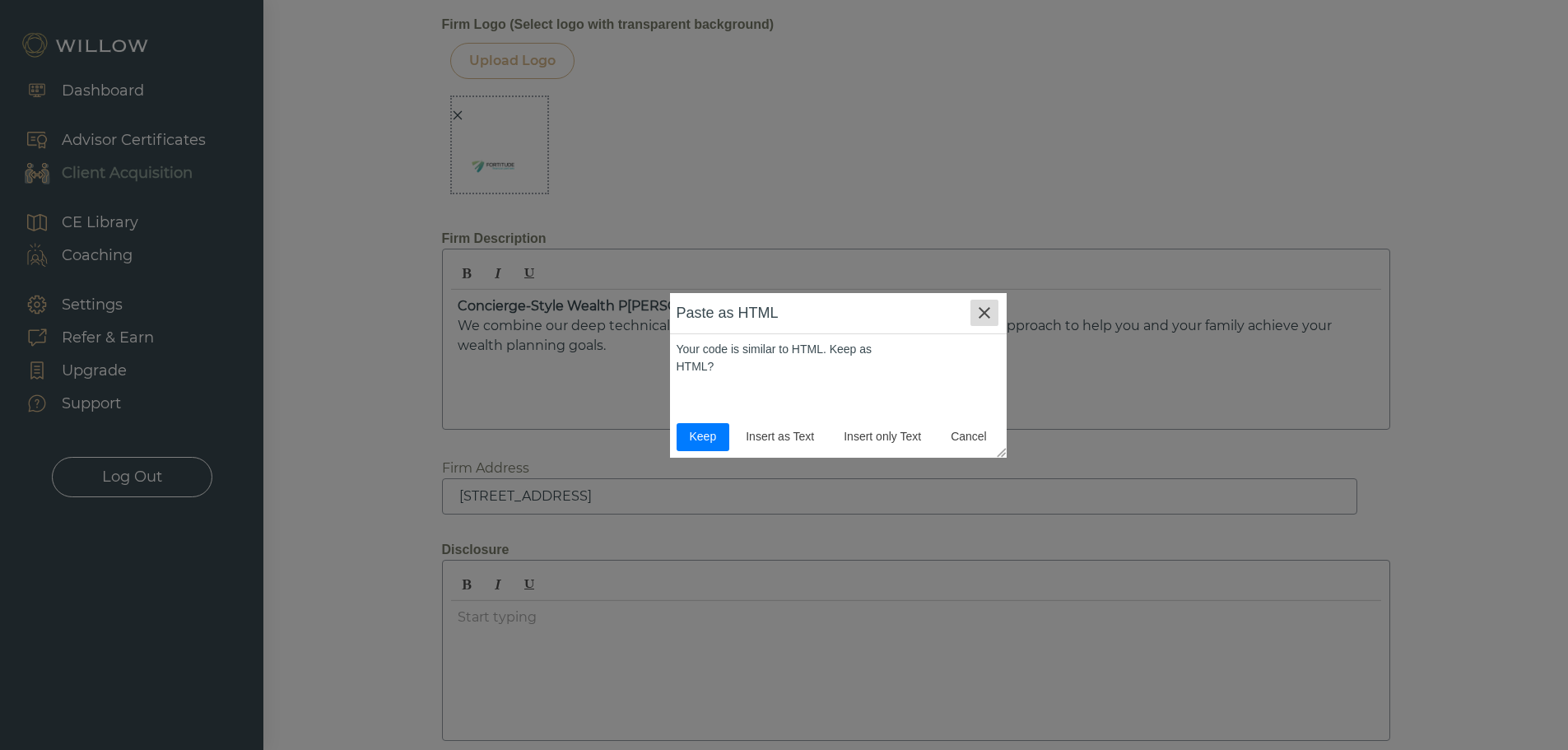
click at [979, 309] on icon "button" at bounding box center [984, 312] width 11 height 11
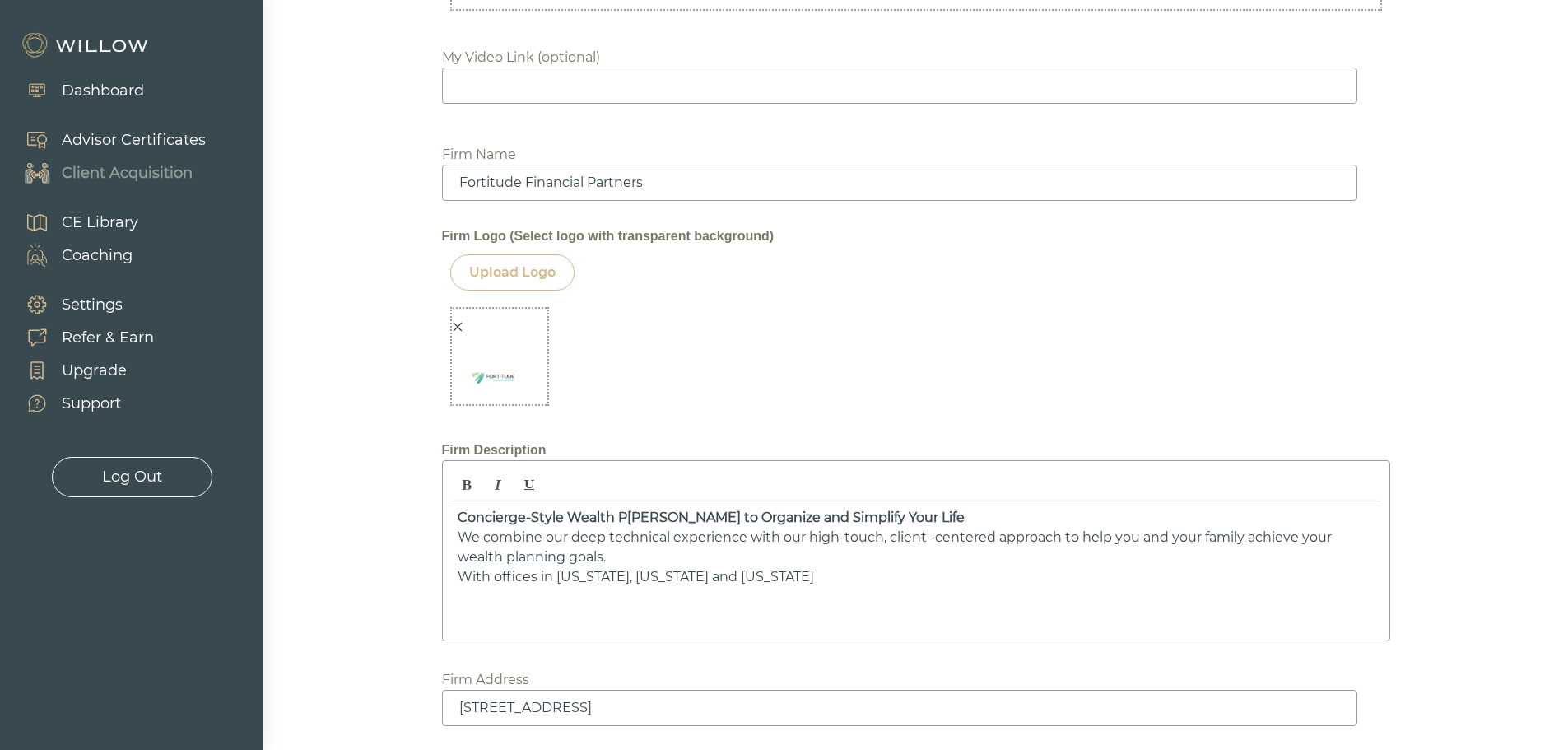
scroll to position [1481, 0]
